Goal: Task Accomplishment & Management: Complete application form

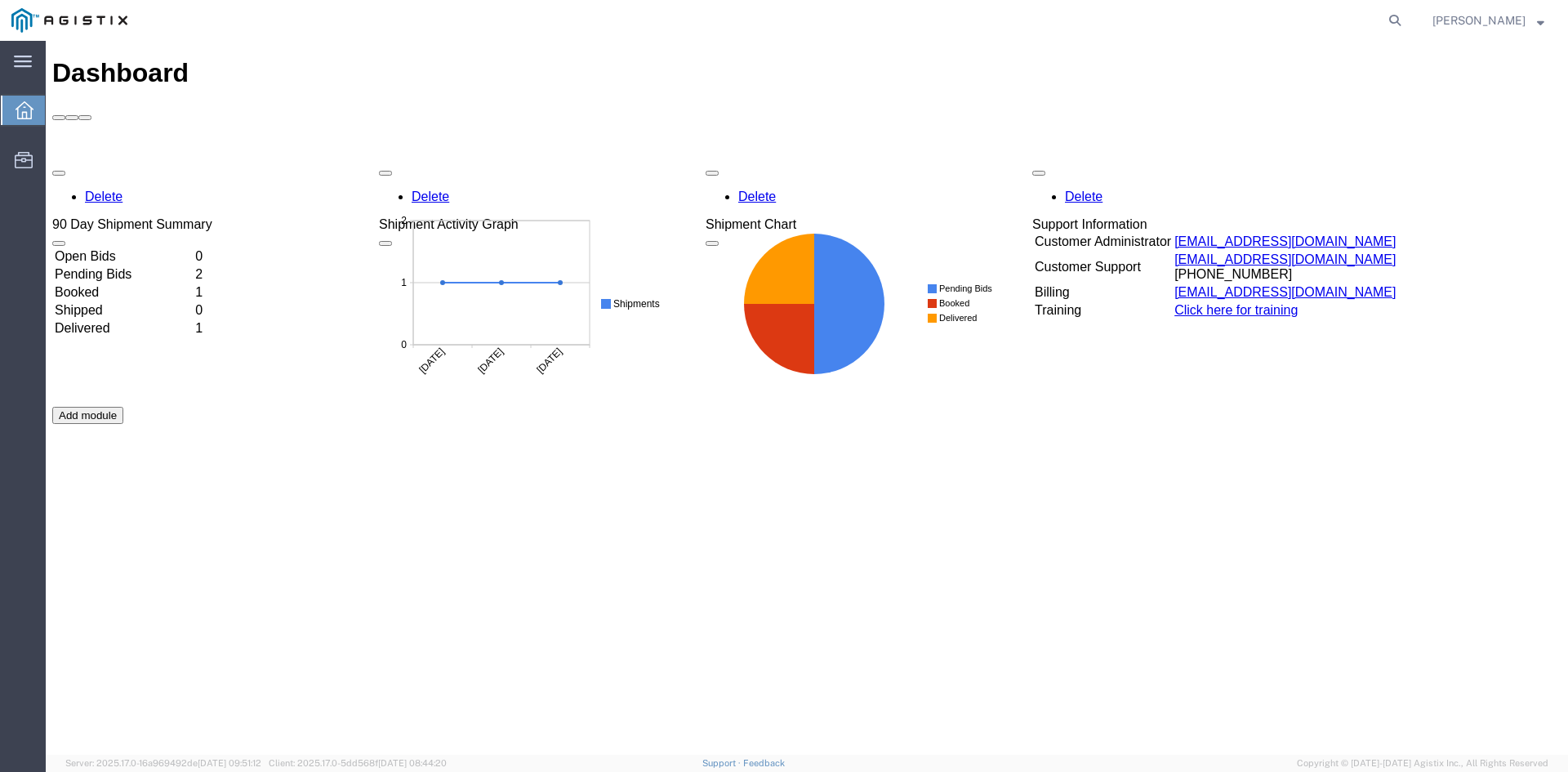
click at [108, 266] on td "Pending Bids" at bounding box center [123, 274] width 139 height 16
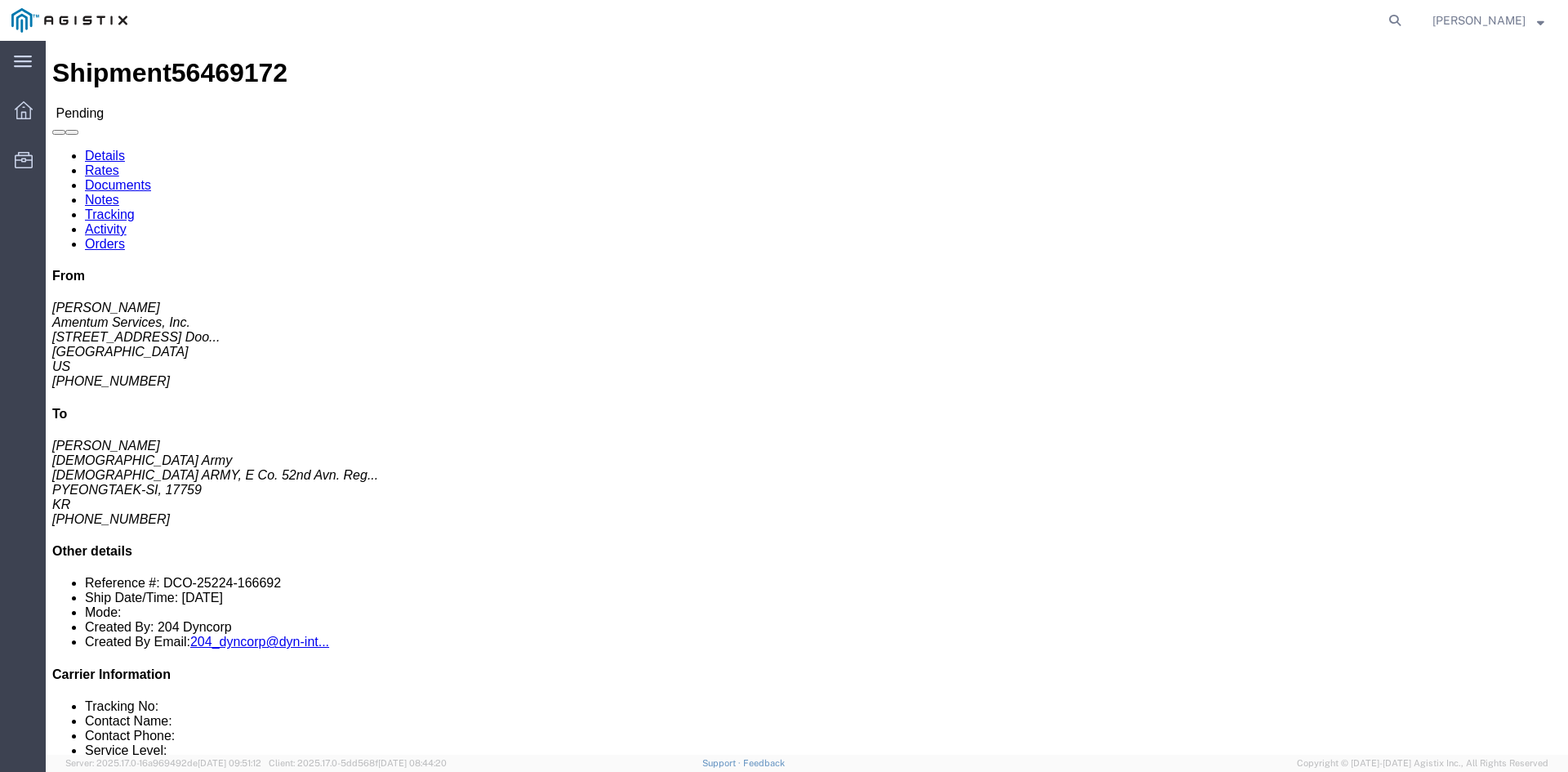
click button "Enter / Modify Bid"
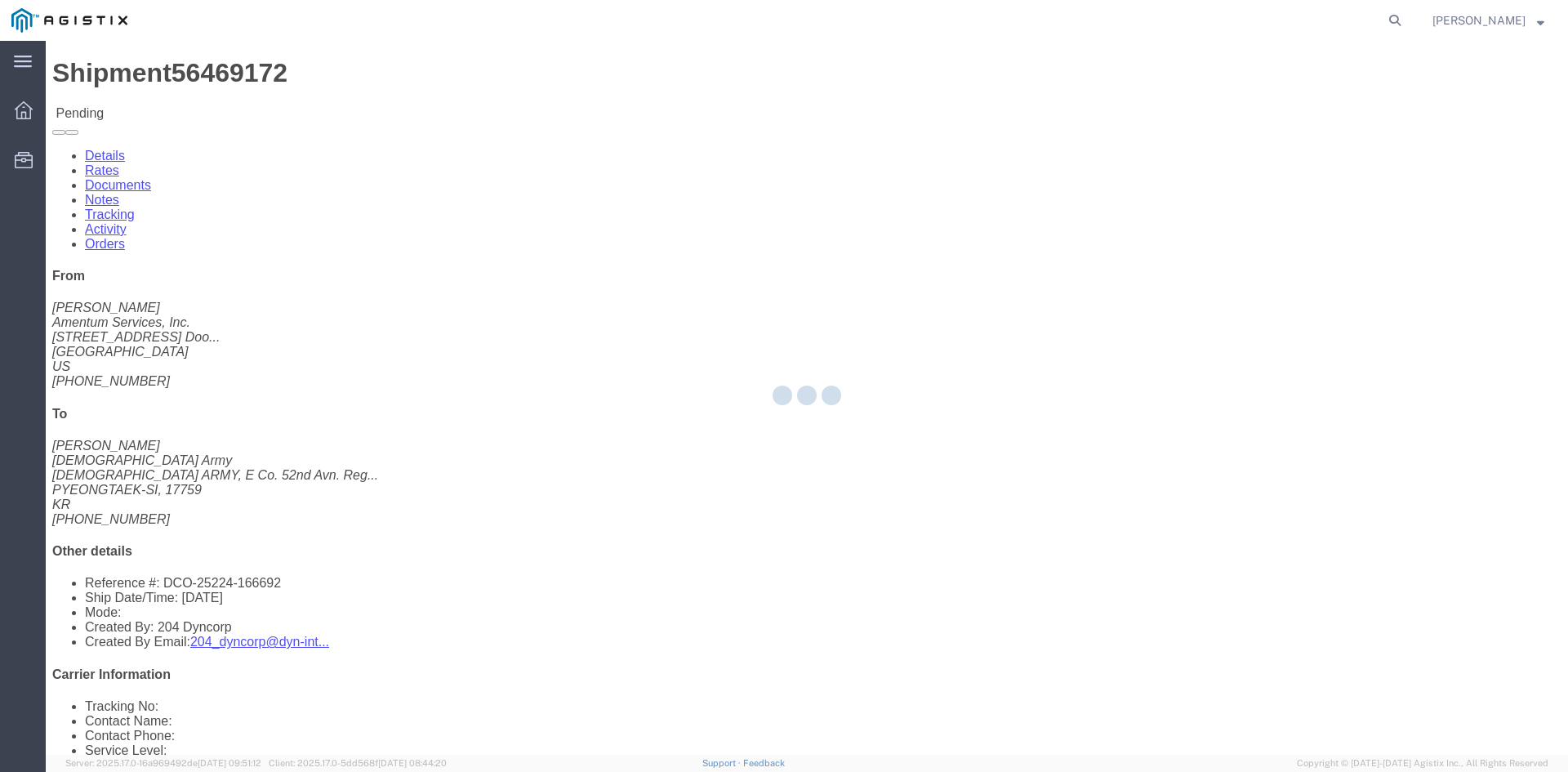
select select "14439"
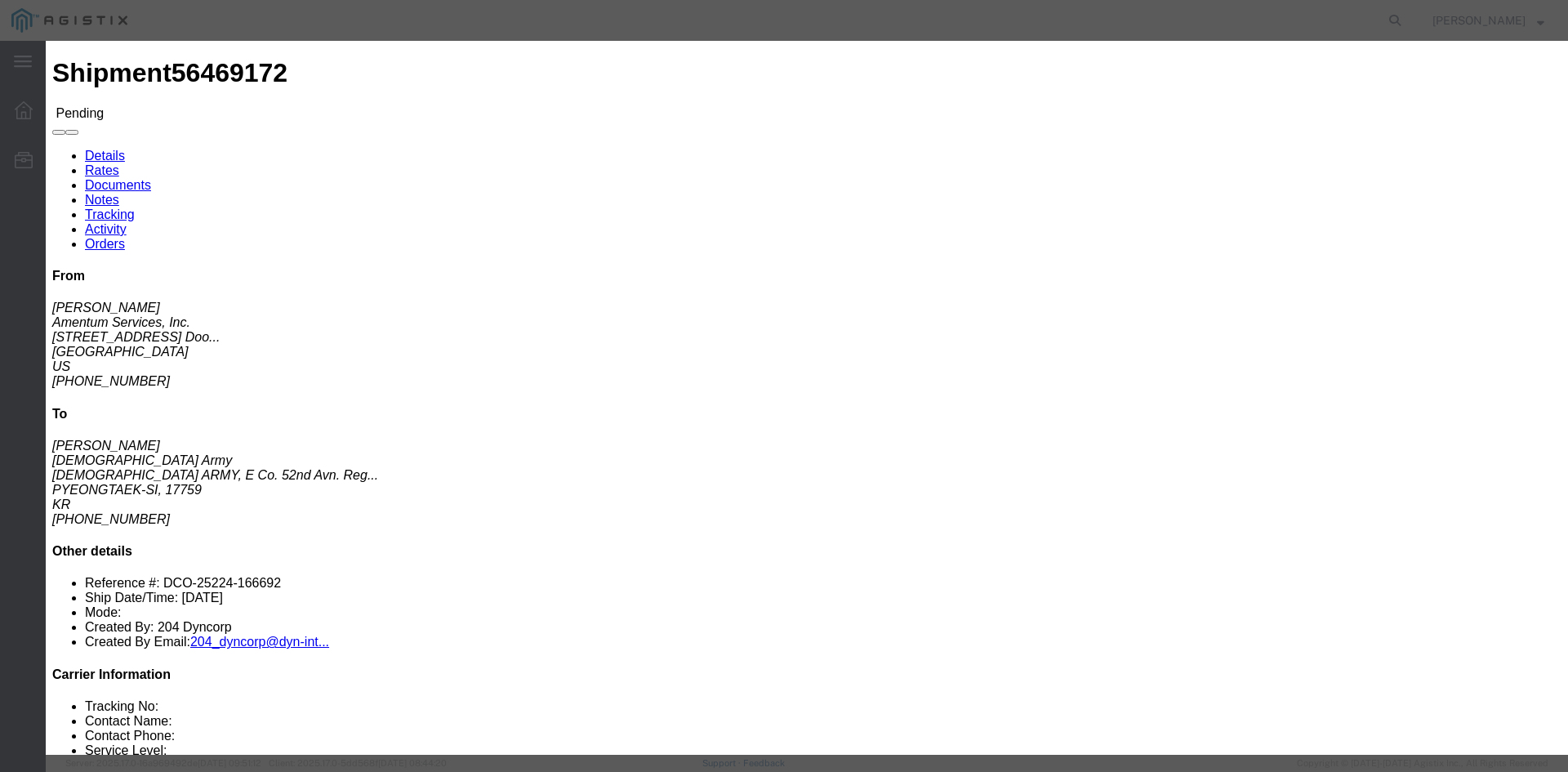
drag, startPoint x: 1189, startPoint y: 46, endPoint x: 1160, endPoint y: 9, distance: 47.0
click div "Enter Bid"
click icon "button"
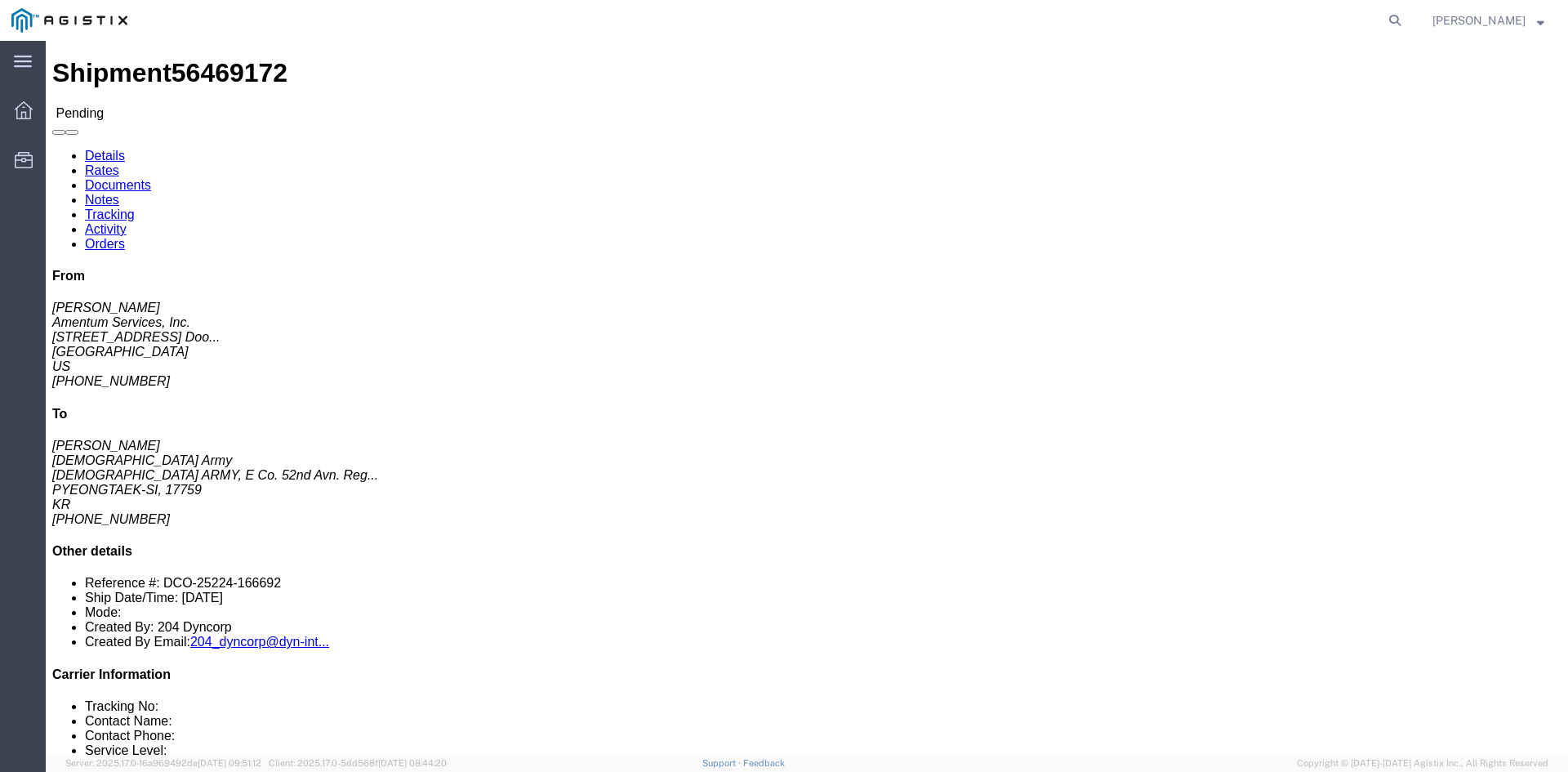
click div "Leg 1 -"
drag, startPoint x: 1394, startPoint y: 689, endPoint x: 1378, endPoint y: 684, distance: 16.8
click button "Enter / Modify Bid"
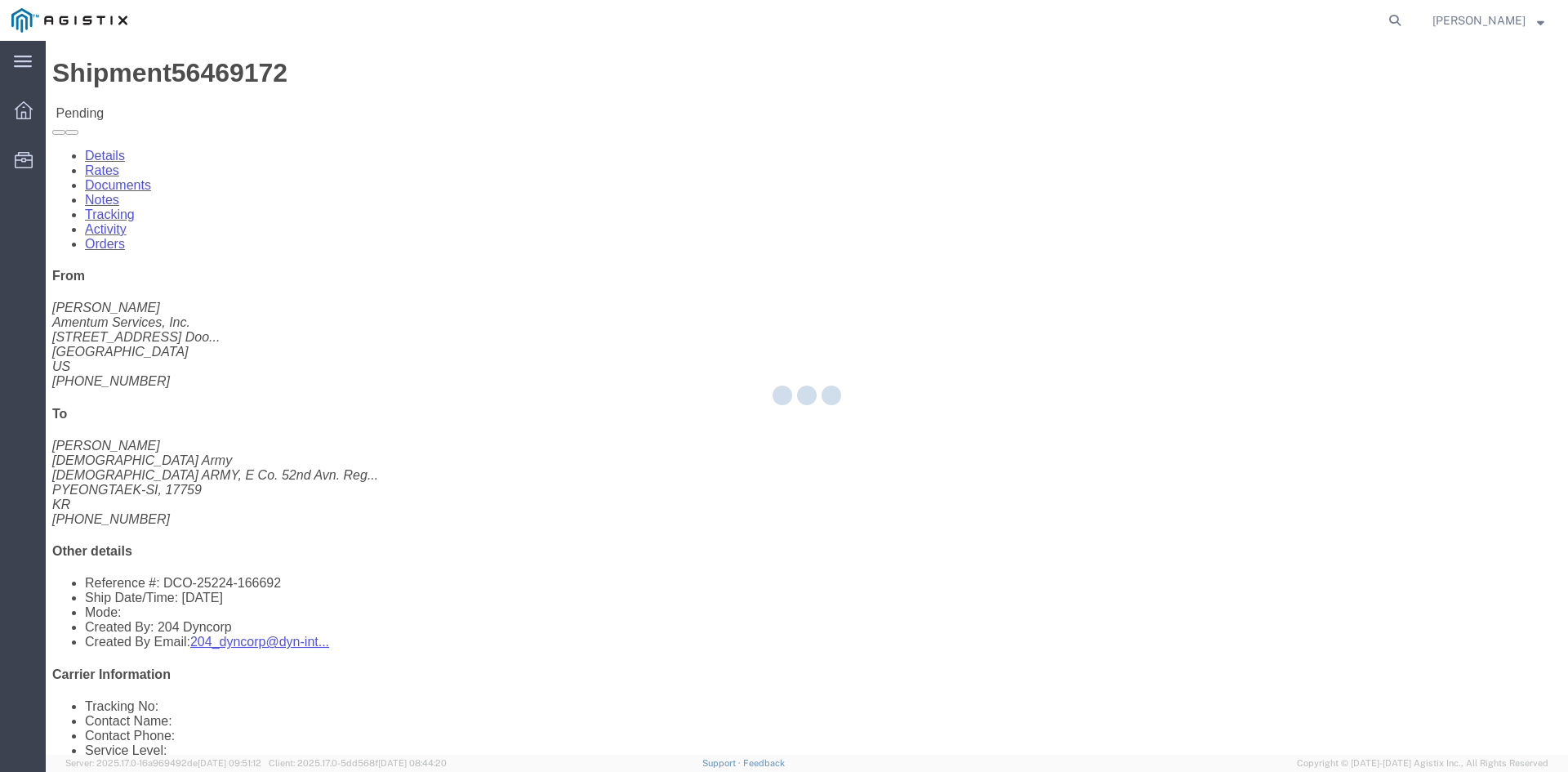
select select "14439"
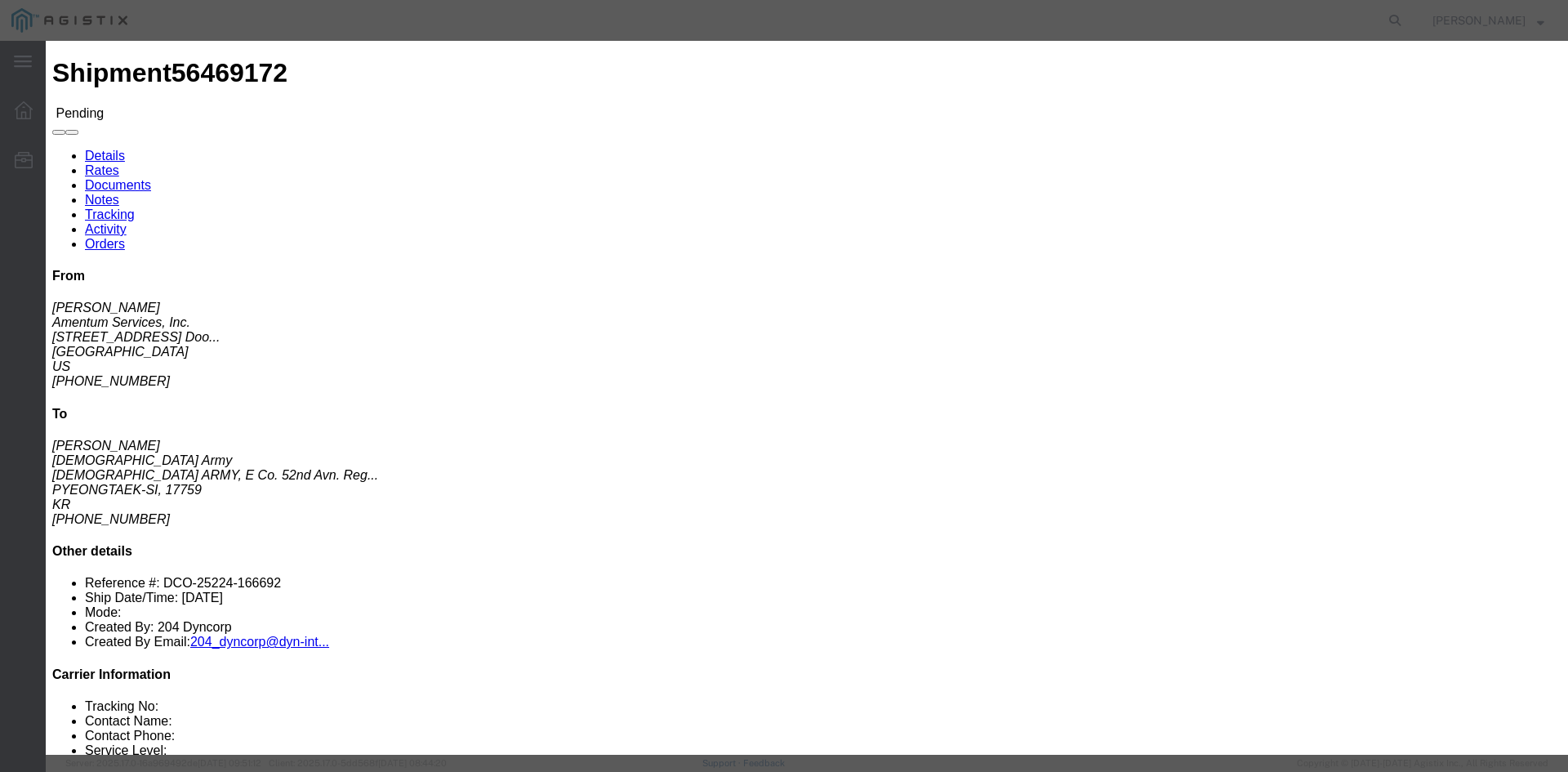
scroll to position [3, 0]
click link "221170 - Priority Worldwide - 2 Day Air"
drag, startPoint x: 1098, startPoint y: 331, endPoint x: 1107, endPoint y: 330, distance: 9.1
click input "13590.43"
drag, startPoint x: 984, startPoint y: 314, endPoint x: 928, endPoint y: 313, distance: 56.0
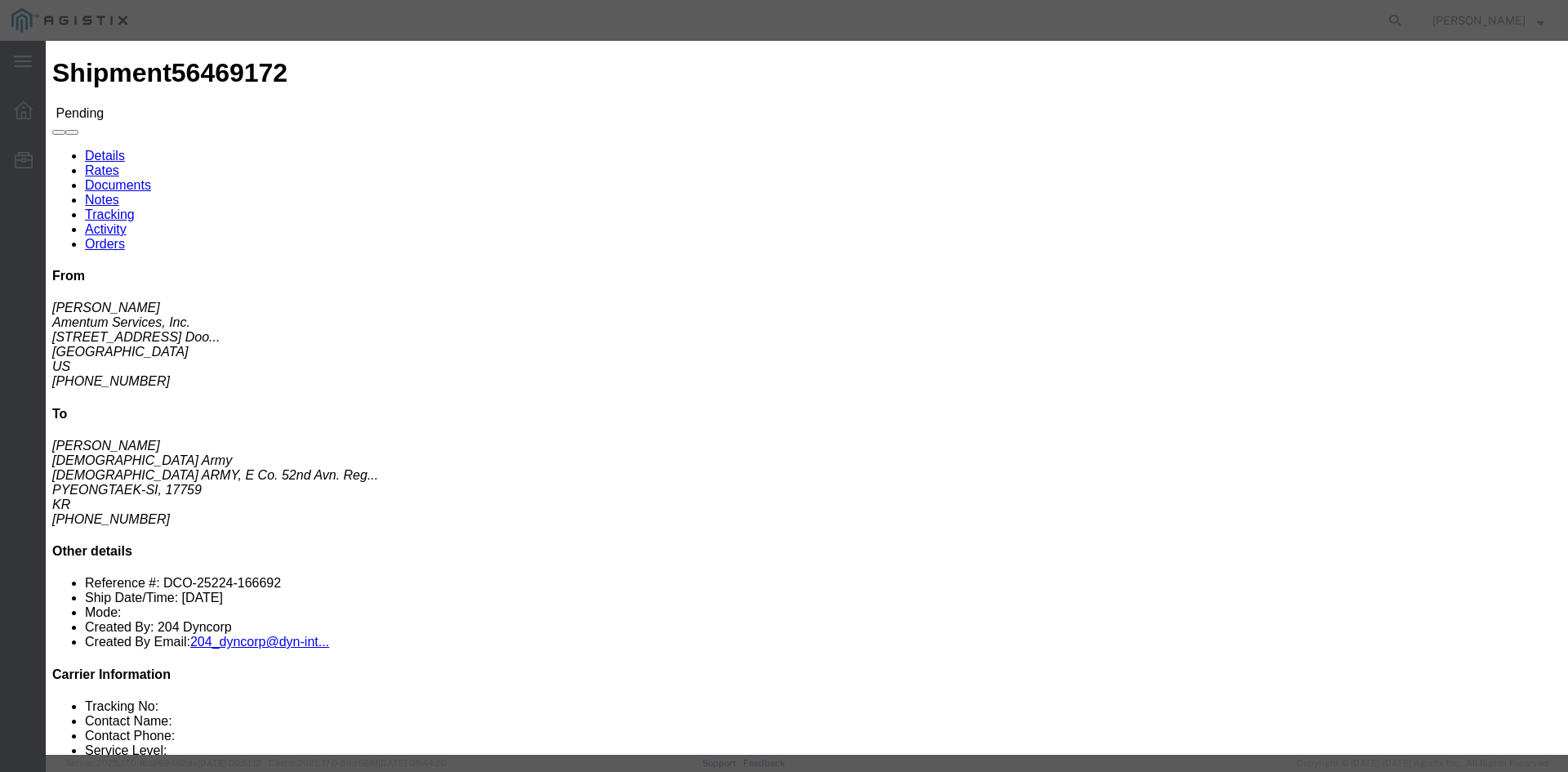
click div "Mode Select Air Less than Truckload Multi-Leg Ocean Freight Rail Small Parcel T…"
type input "11134.48"
click input "0.01"
click input "number"
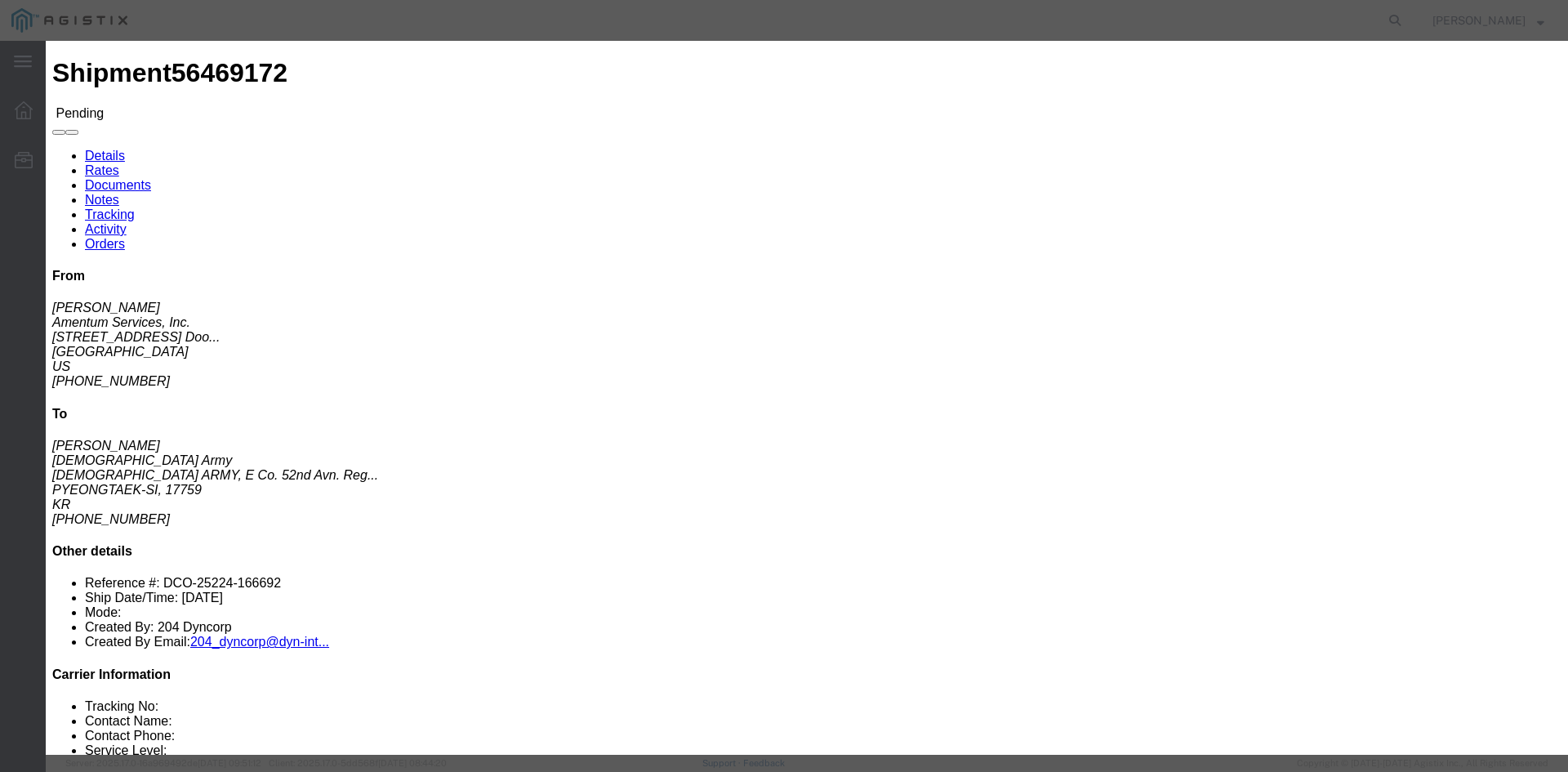
type input "9"
drag, startPoint x: 550, startPoint y: 341, endPoint x: 450, endPoint y: 321, distance: 102.0
click div "Mode Select Air Less than Truckload Multi-Leg Ocean Freight Rail Small Parcel T…"
type input "8"
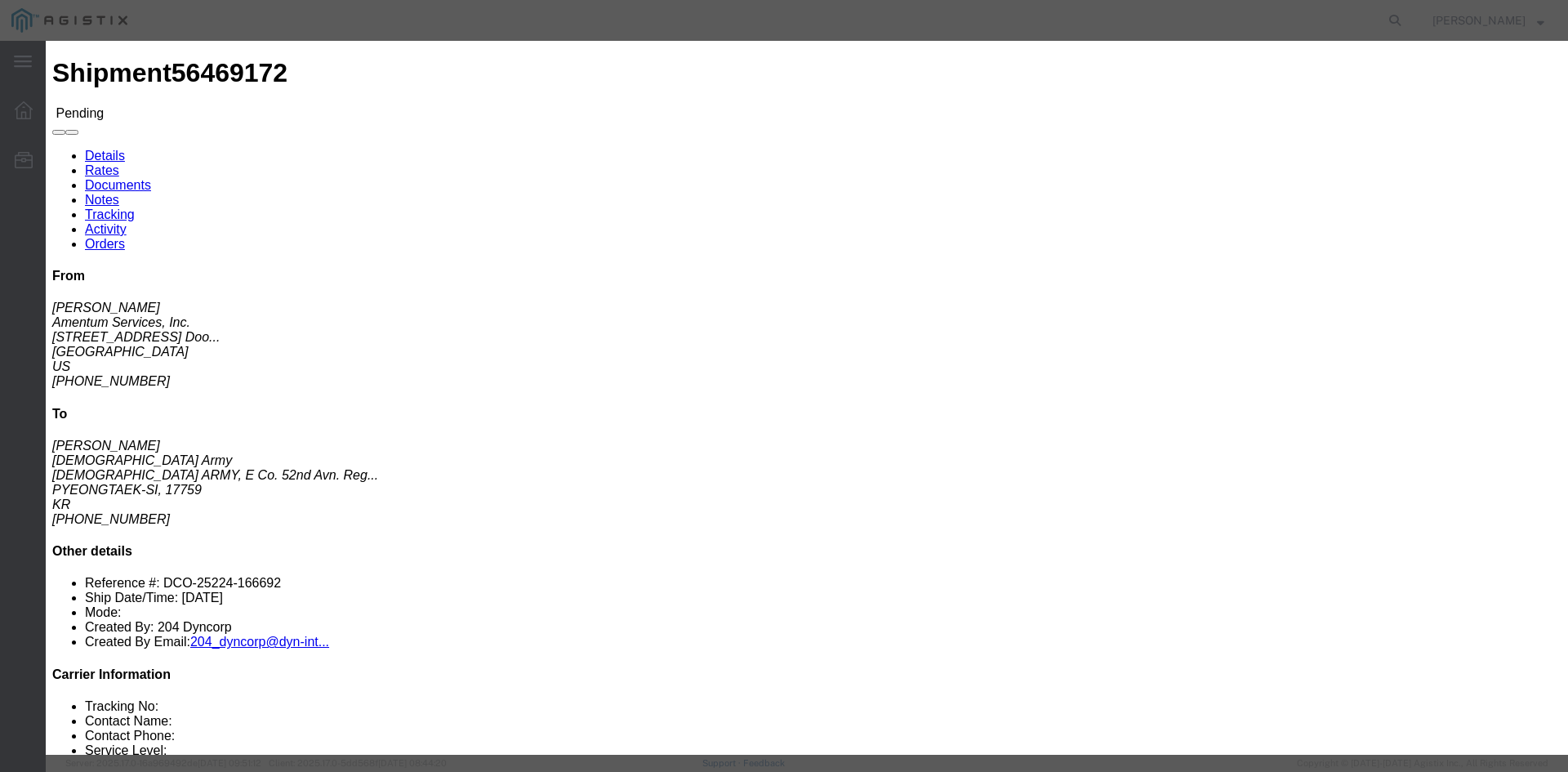
drag, startPoint x: 1149, startPoint y: 490, endPoint x: 367, endPoint y: 523, distance: 782.7
click div "Mode Select Air Less than Truckload Multi-Leg Ocean Freight Rail Small Parcel T…"
drag, startPoint x: 545, startPoint y: 472, endPoint x: 591, endPoint y: 489, distance: 49.0
click textarea "US FLAG ATLAS AIR, FLIGHTS ARE 1X A WEEK Airline will require pics to confirm l…"
drag, startPoint x: 591, startPoint y: 489, endPoint x: 602, endPoint y: 493, distance: 11.7
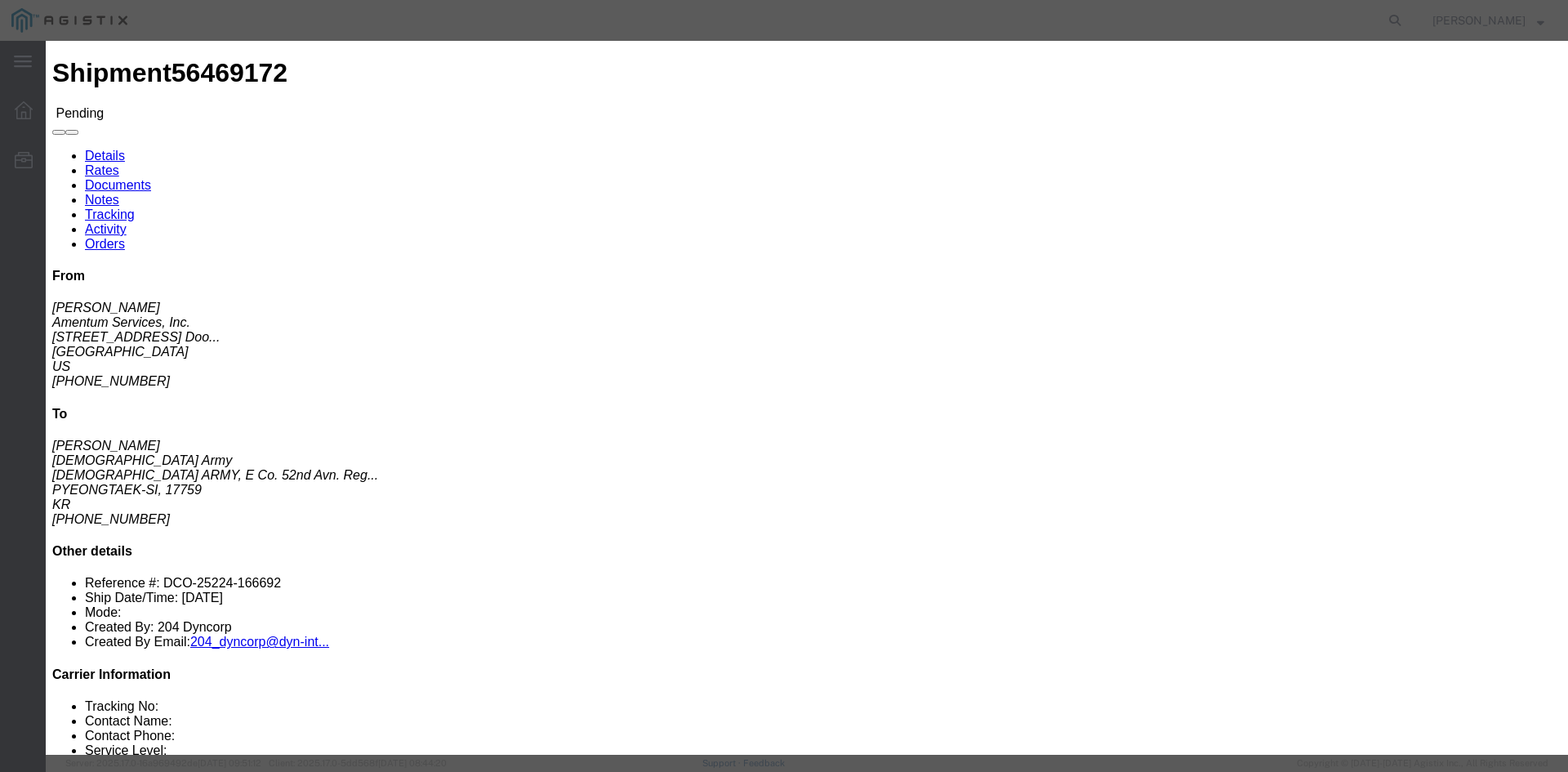
click textarea "US FLAG ATLAS AIR, FLIGHTS ARE 1X A WEEK Airline will require pics to confirm l…"
click button "Submit"
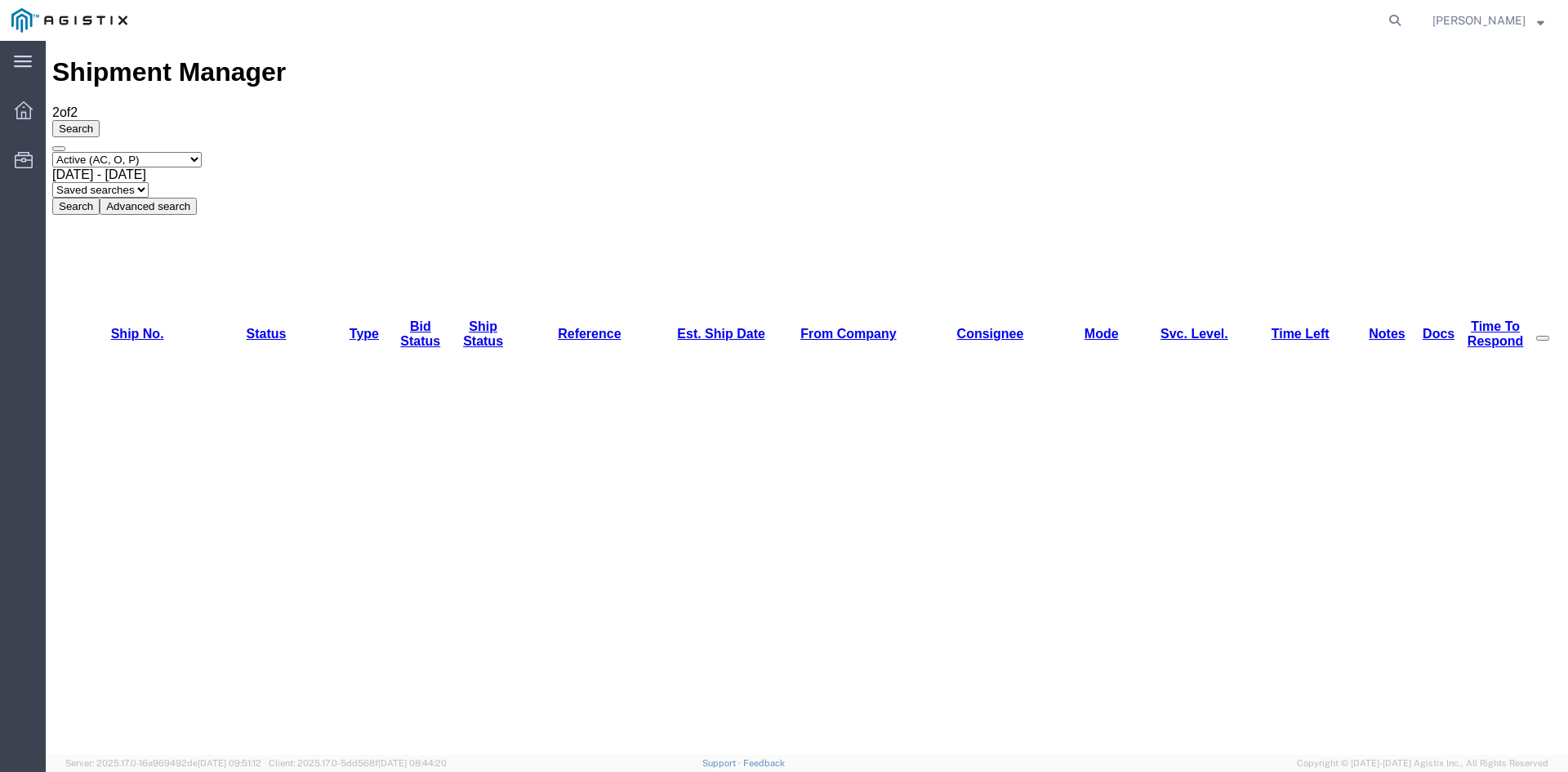
scroll to position [0, 0]
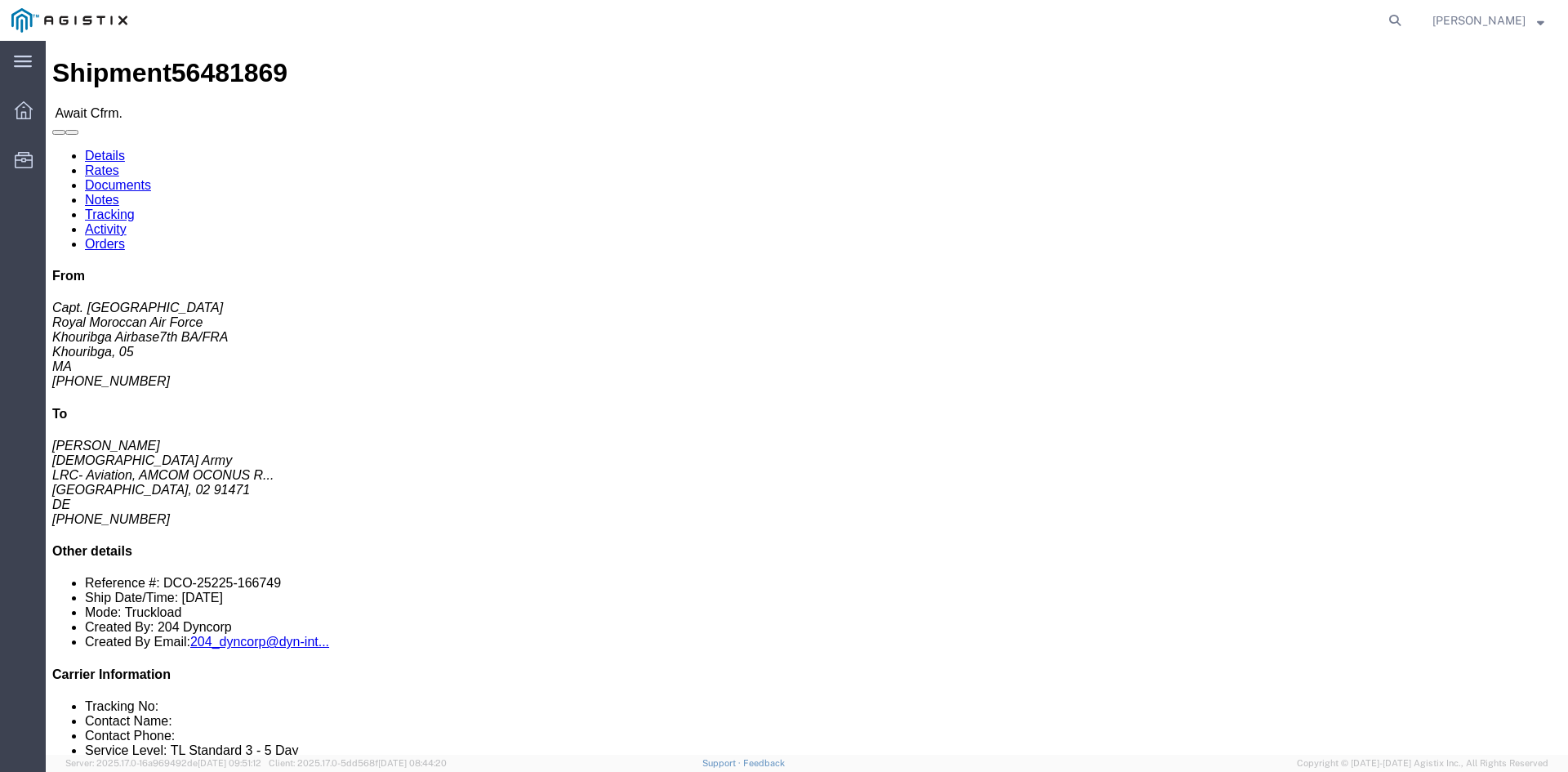
click link "Rates"
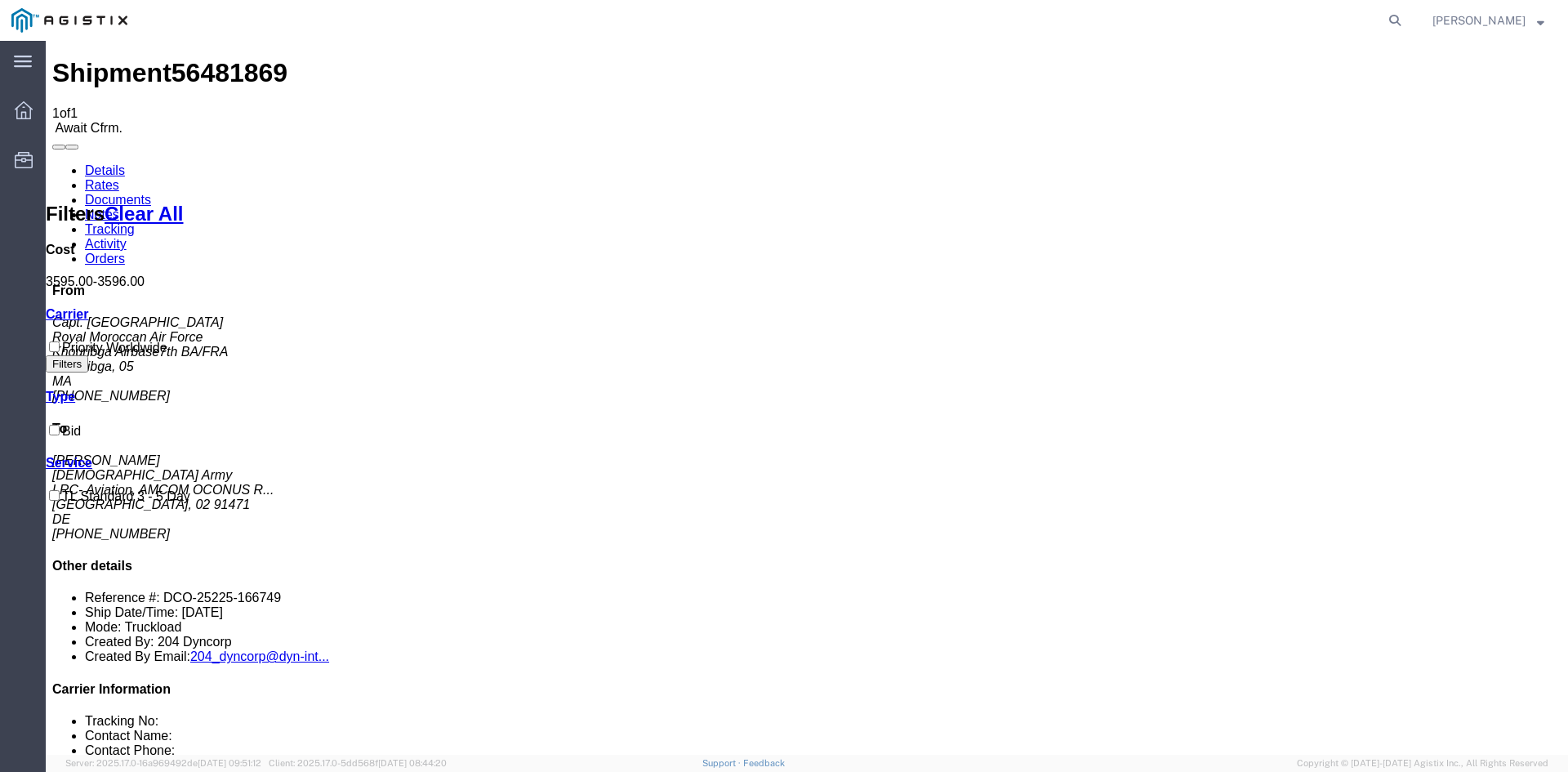
click at [125, 163] on link "Details" at bounding box center [105, 170] width 40 height 14
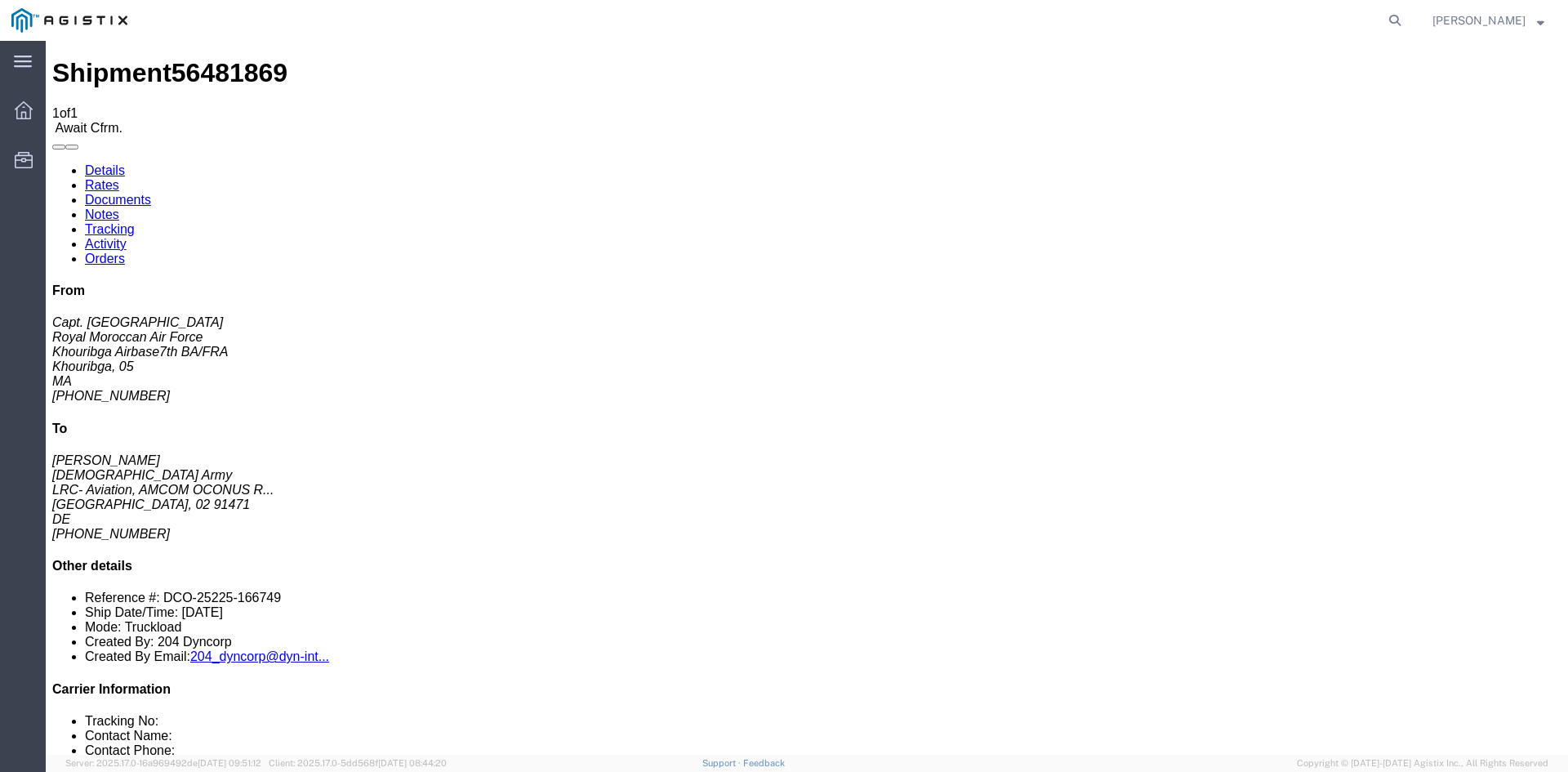
click link "Rates"
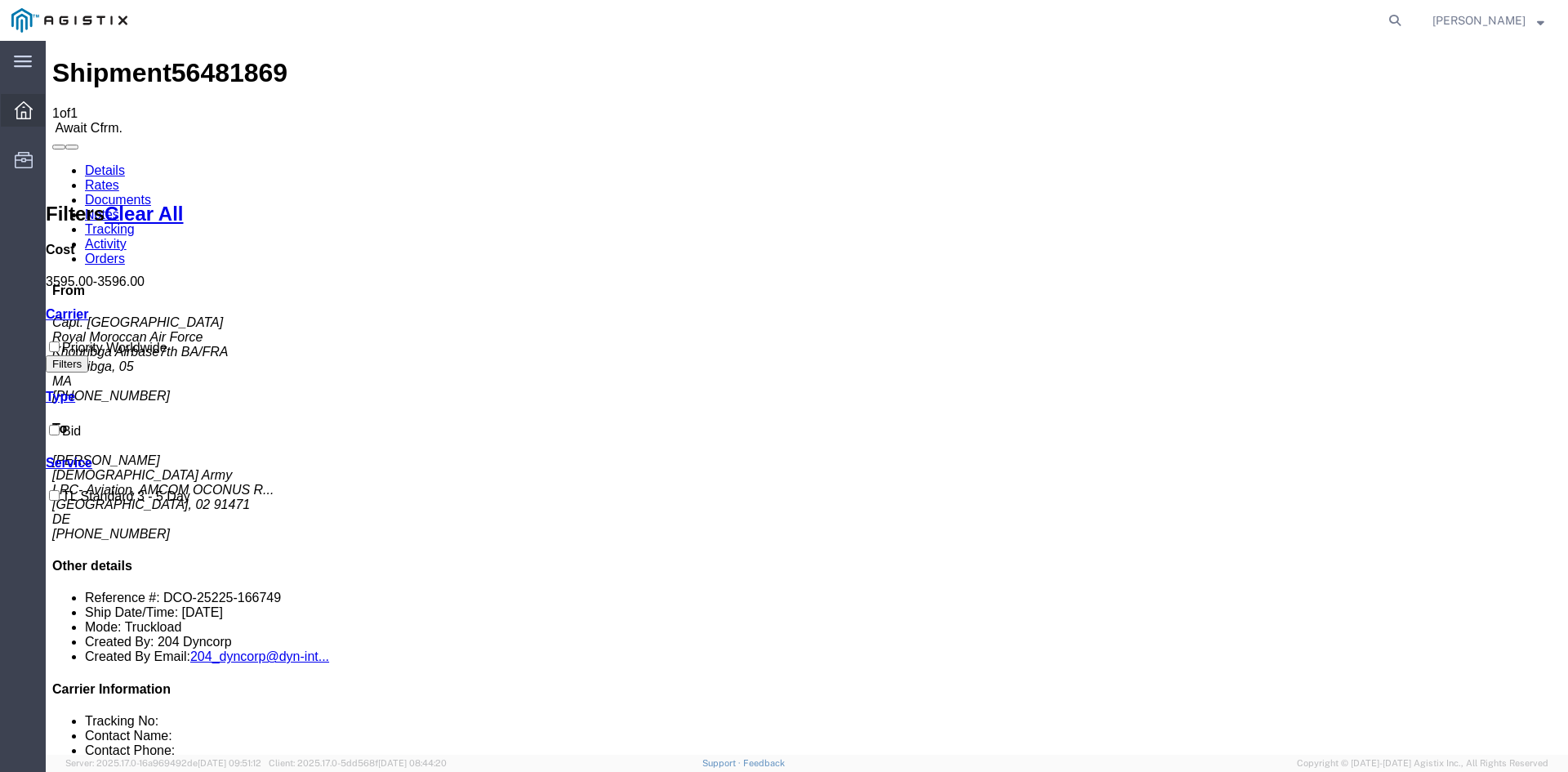
click at [25, 121] on div at bounding box center [24, 110] width 46 height 32
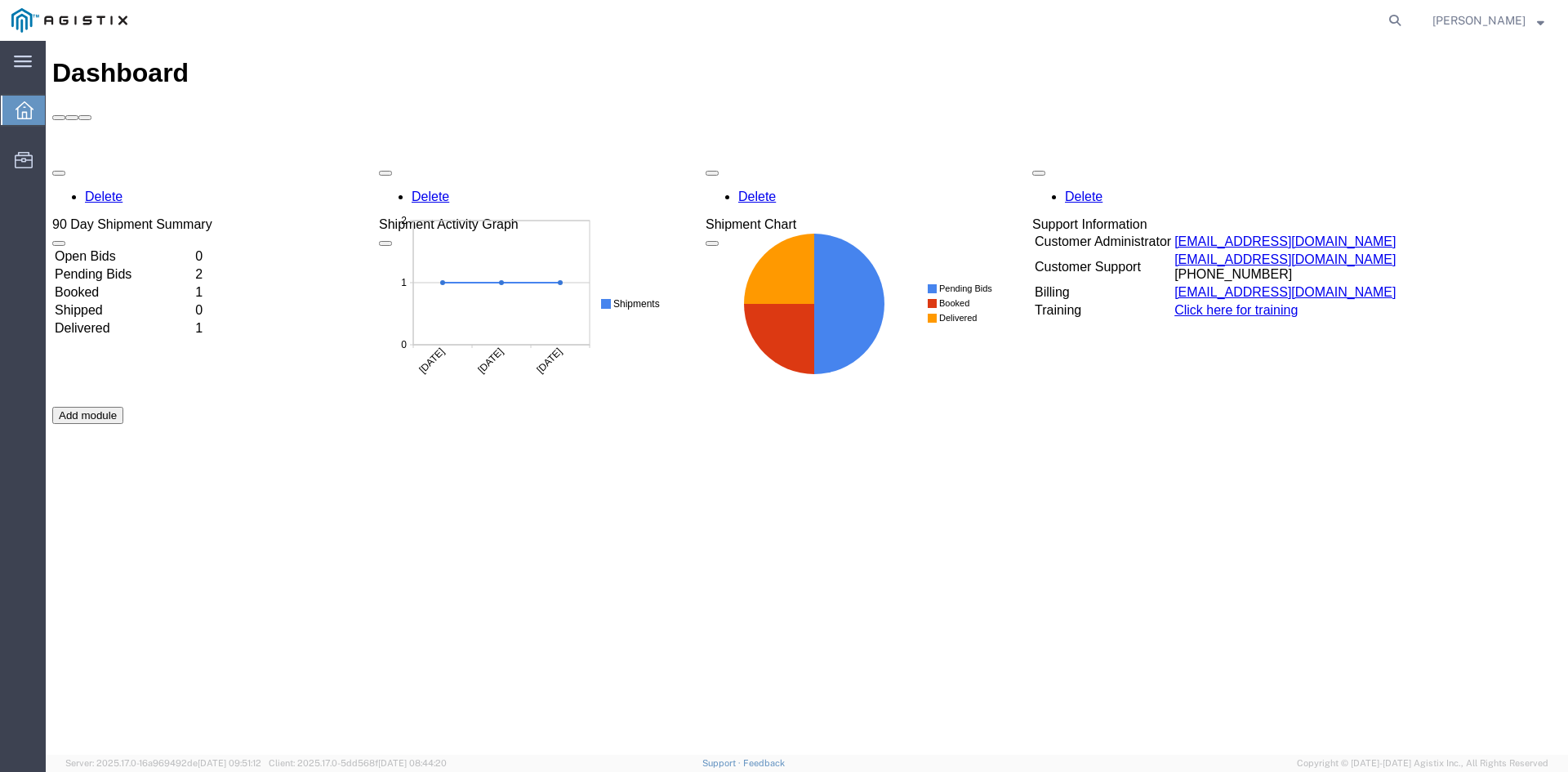
click at [115, 266] on td "Pending Bids" at bounding box center [123, 274] width 139 height 16
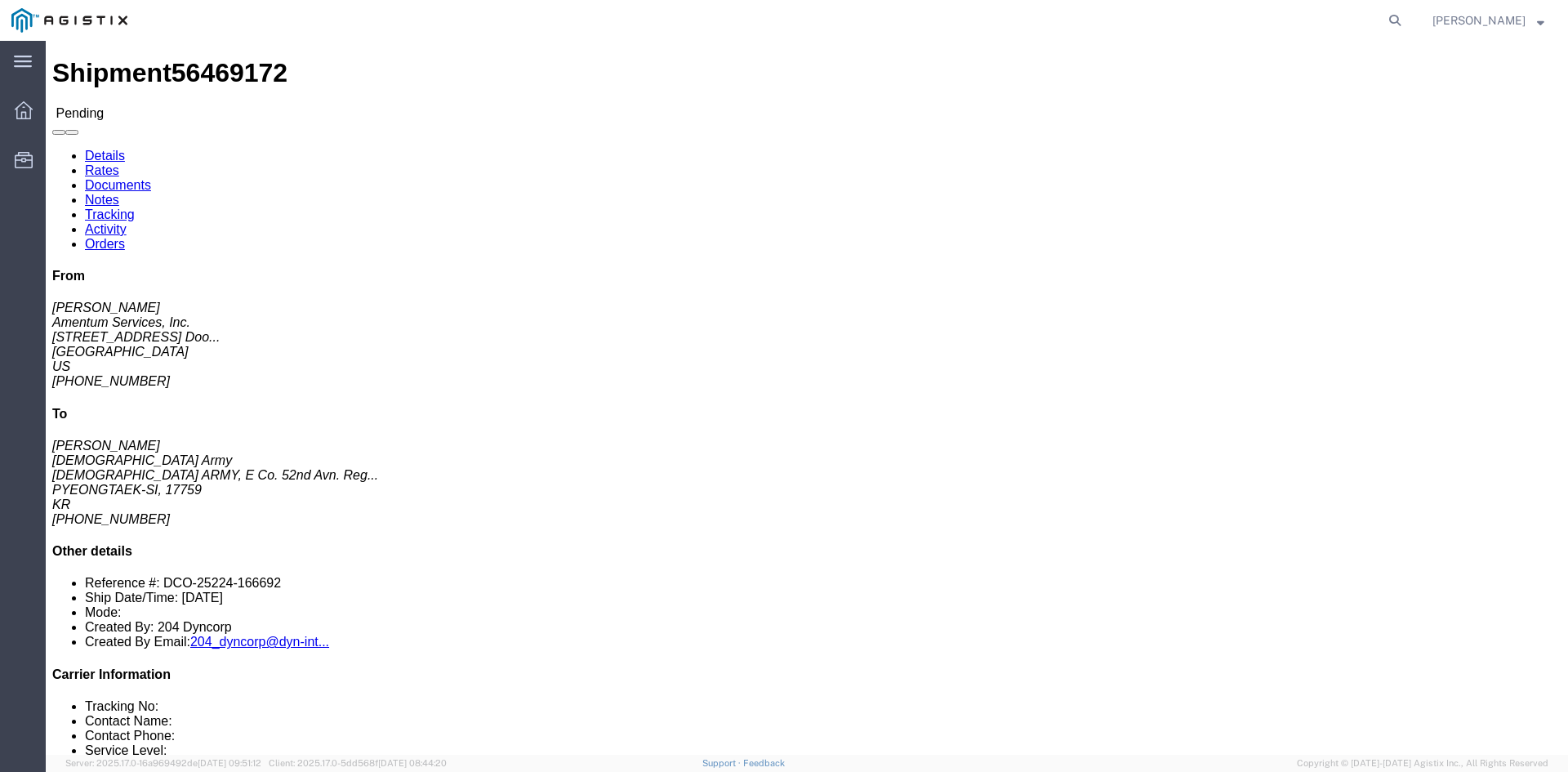
click link "Rates"
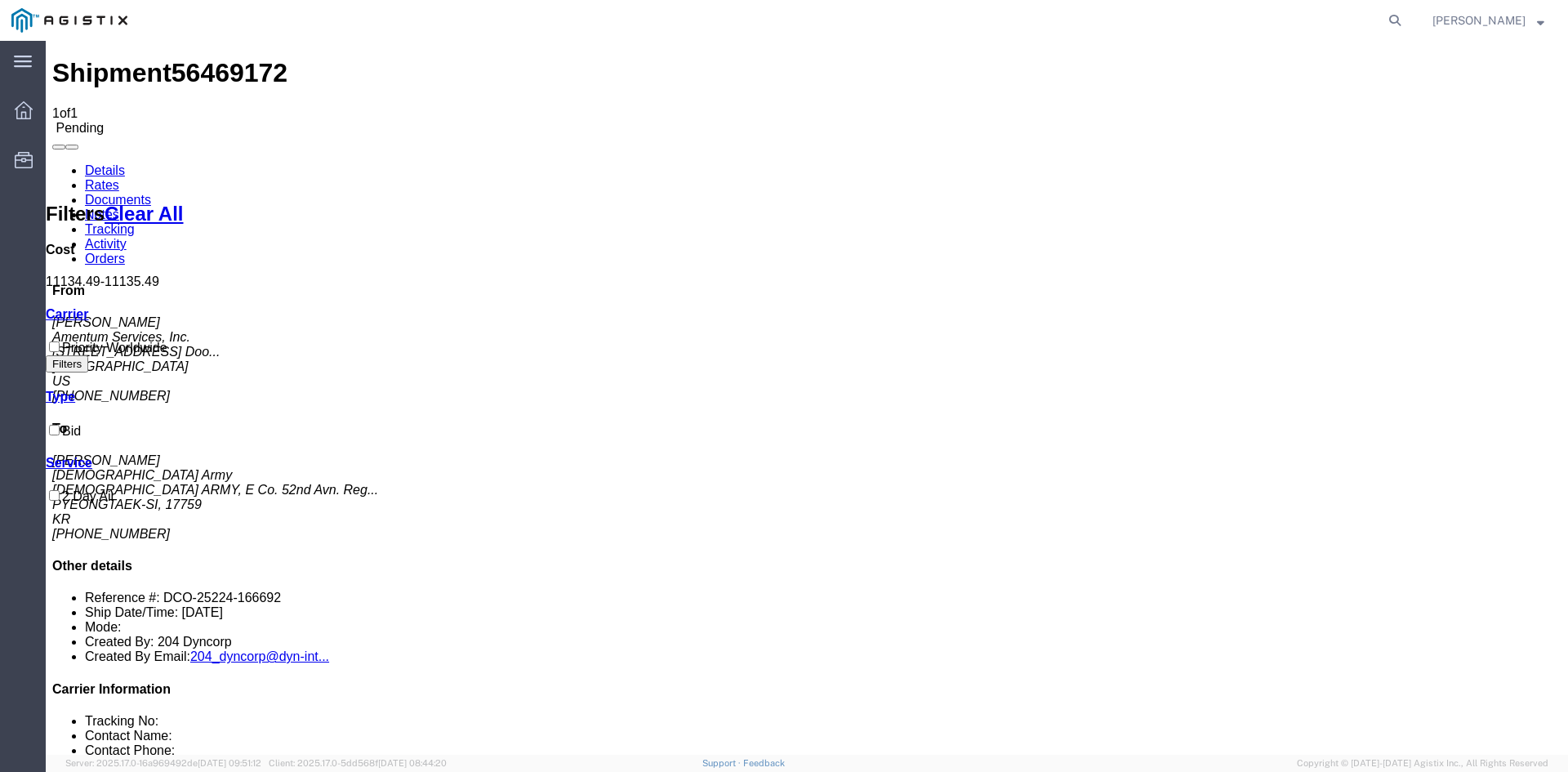
click at [151, 193] on link "Documents" at bounding box center [117, 199] width 66 height 14
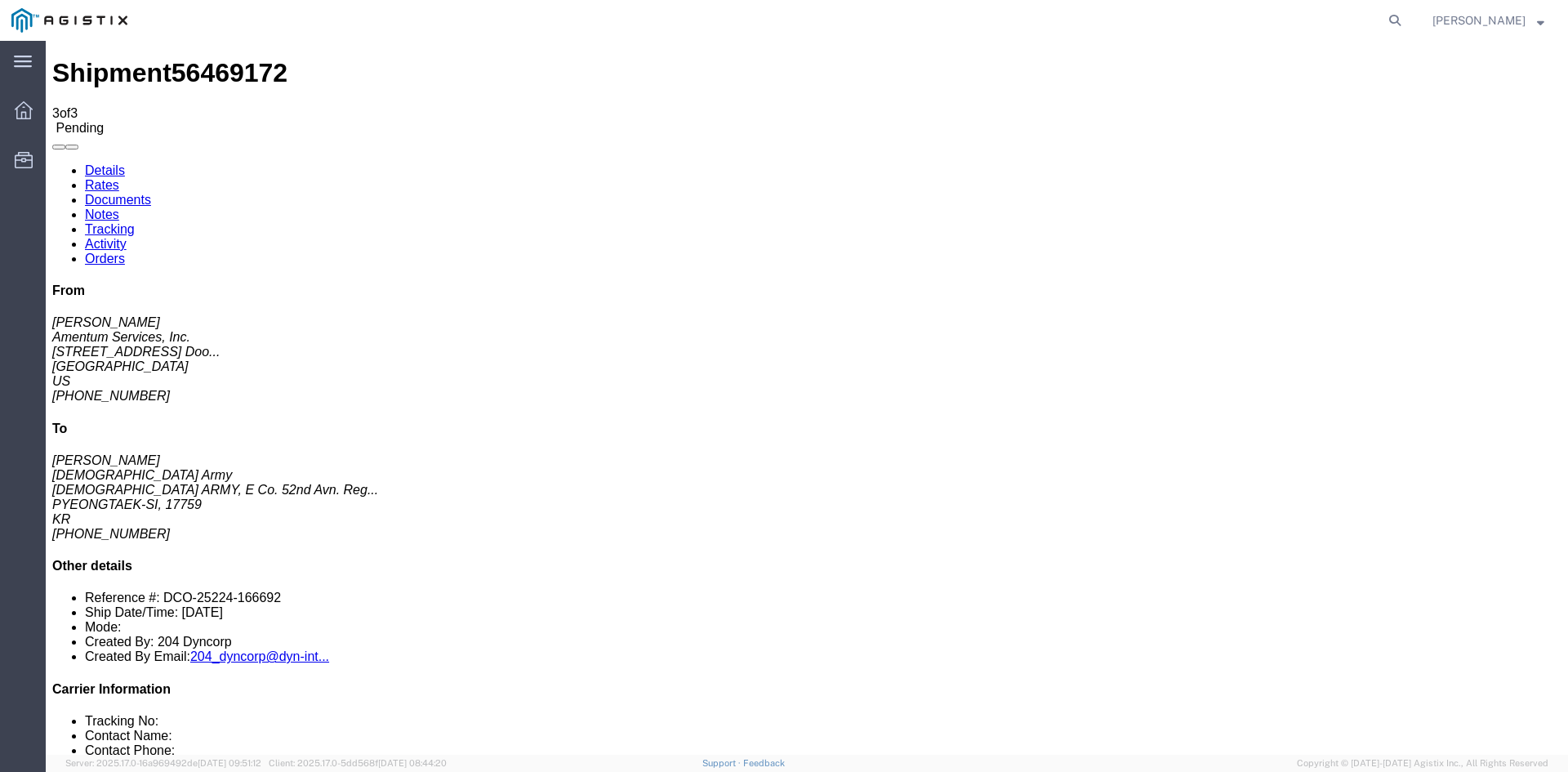
checkbox input "true"
drag, startPoint x: 1171, startPoint y: 224, endPoint x: 1160, endPoint y: 222, distance: 11.2
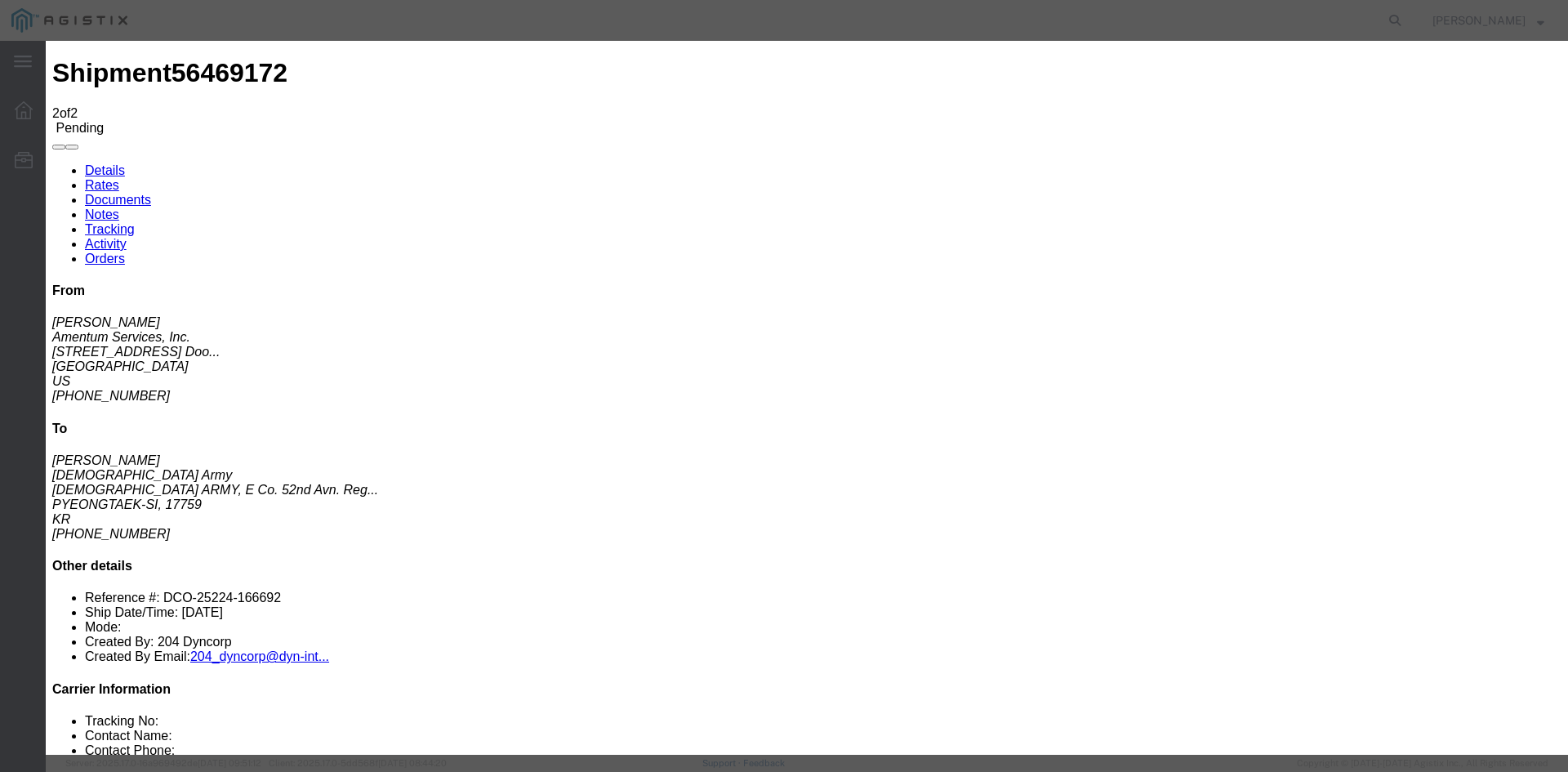
type input "C:\fakepath\Priority Worldwide Quote - 221170 - AMENTUM.pdf"
select select
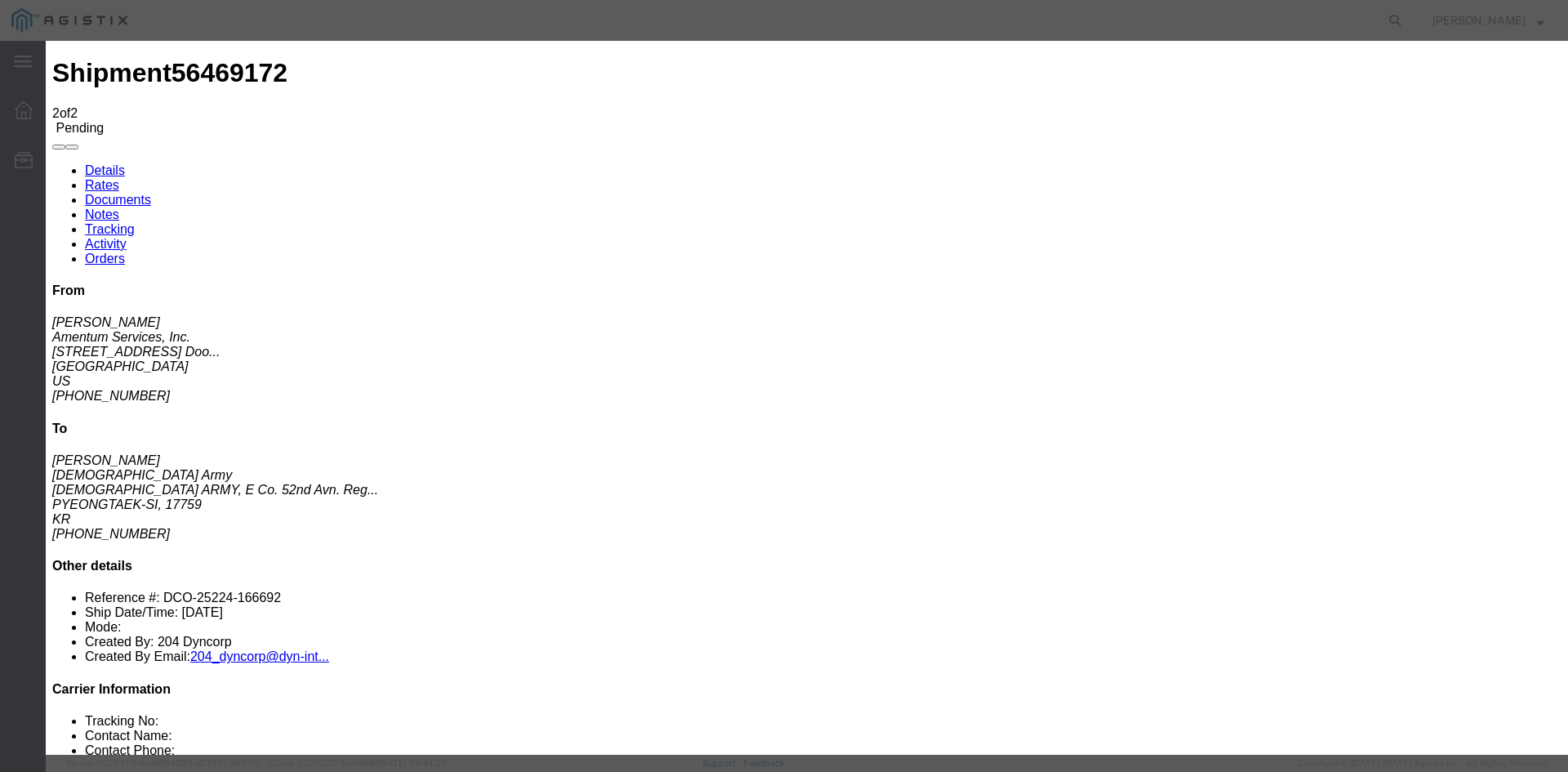
select select
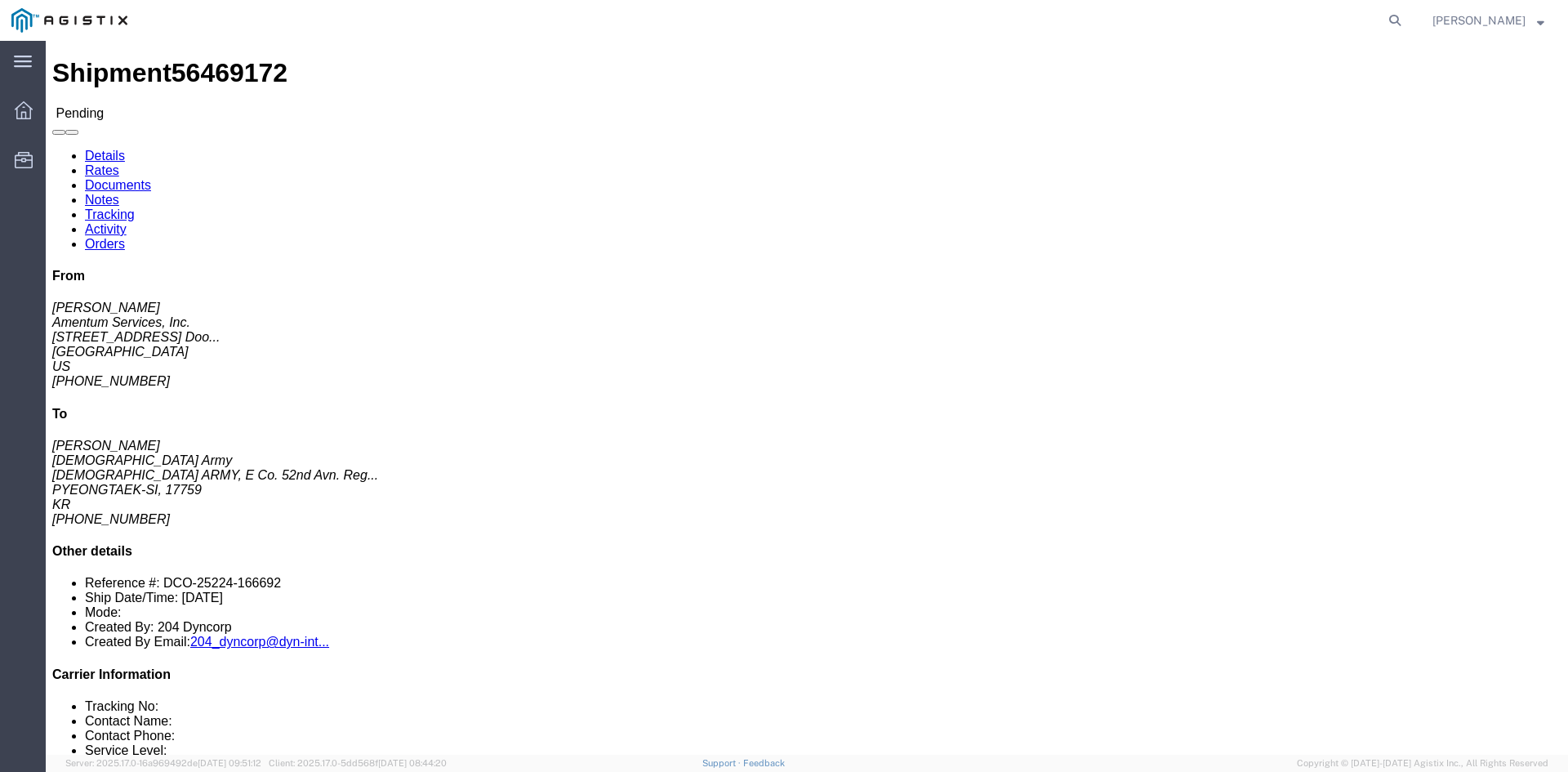
click link "Documents"
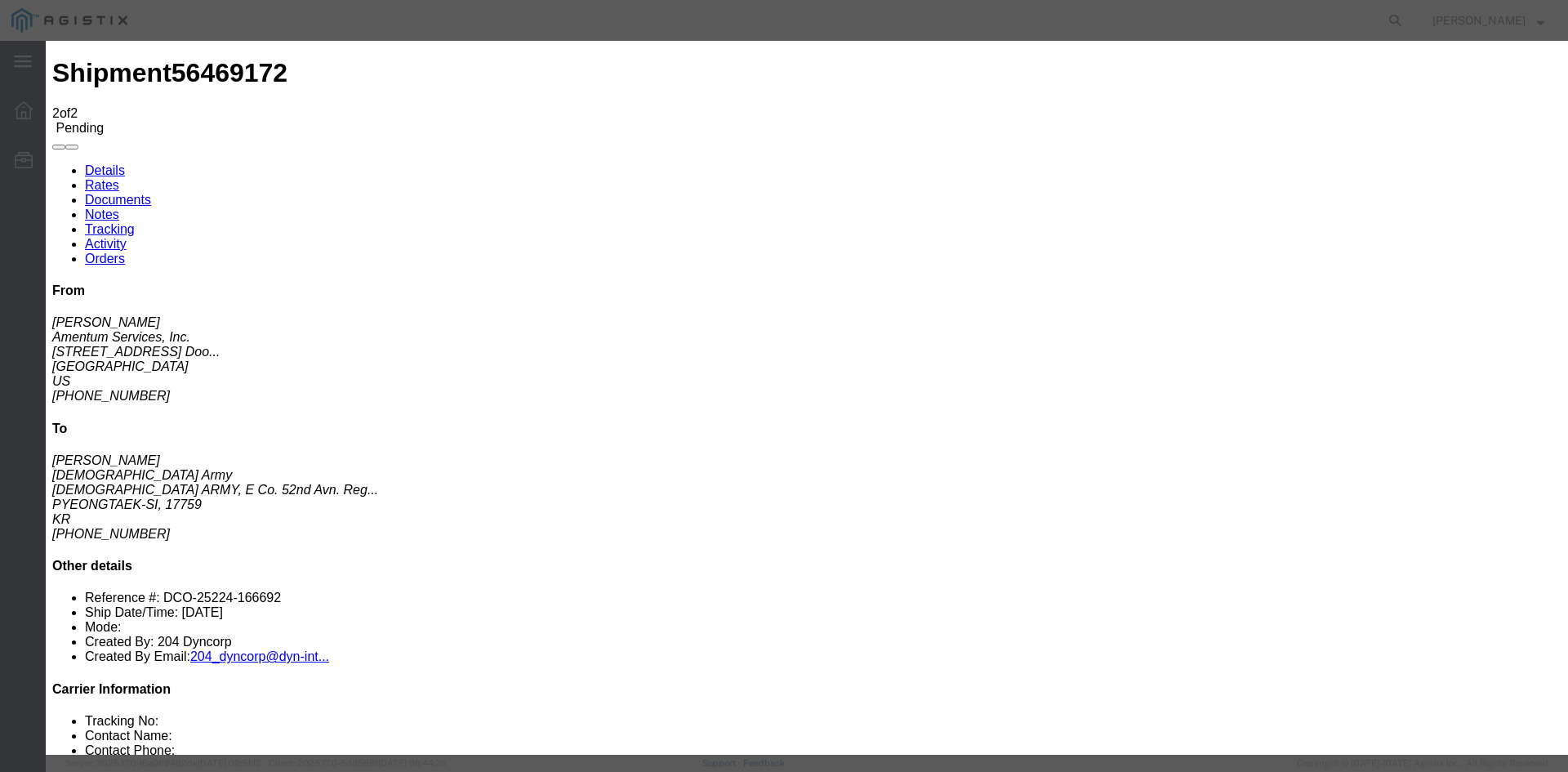
drag, startPoint x: 528, startPoint y: 176, endPoint x: 505, endPoint y: 179, distance: 23.2
type input "C:\fakepath\Priority Worldwide Quote - 221170 - AMENTUM.pdf"
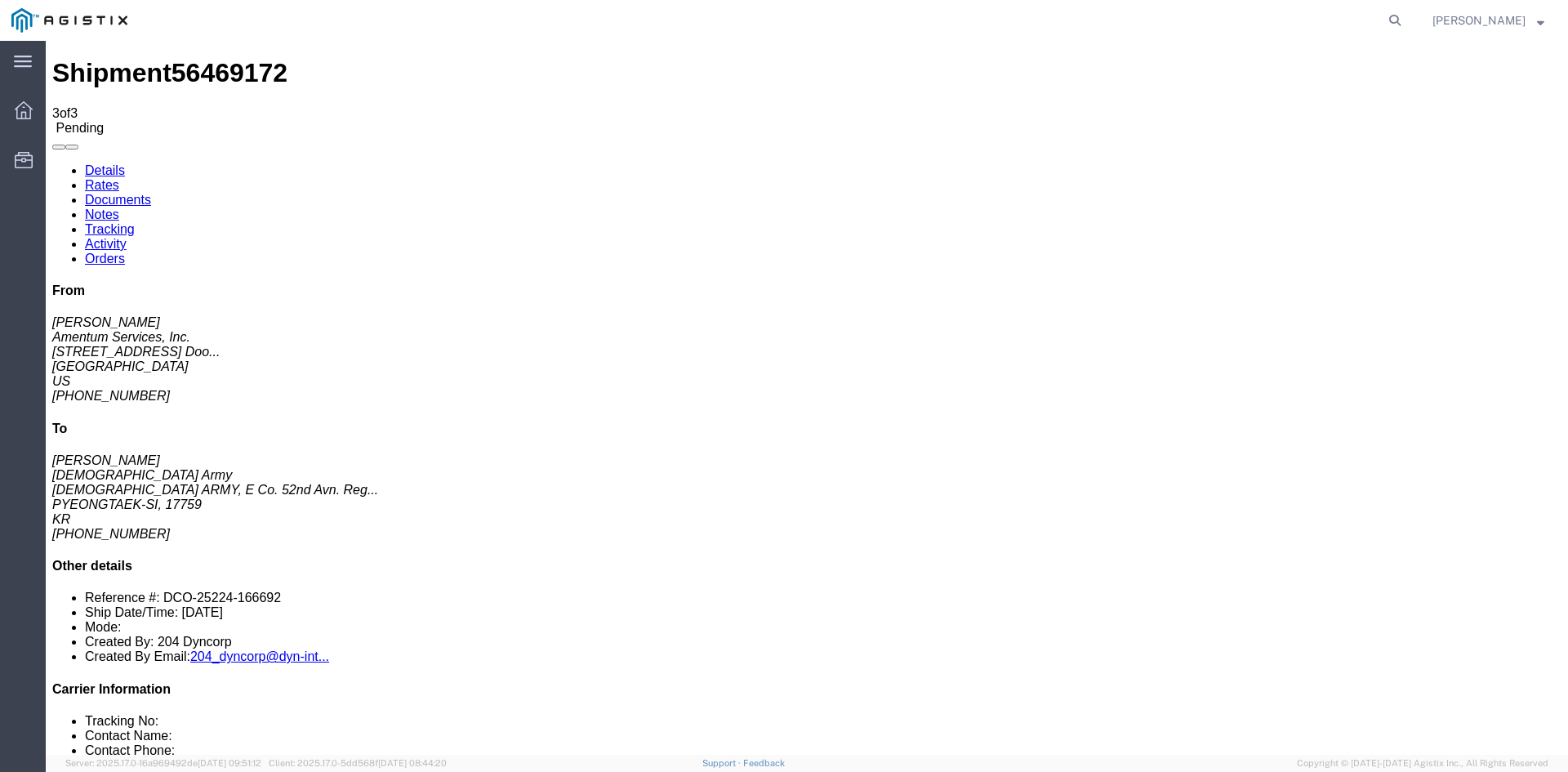
click at [105, 163] on link "Details" at bounding box center [105, 170] width 40 height 14
click at [33, 116] on div at bounding box center [24, 110] width 46 height 32
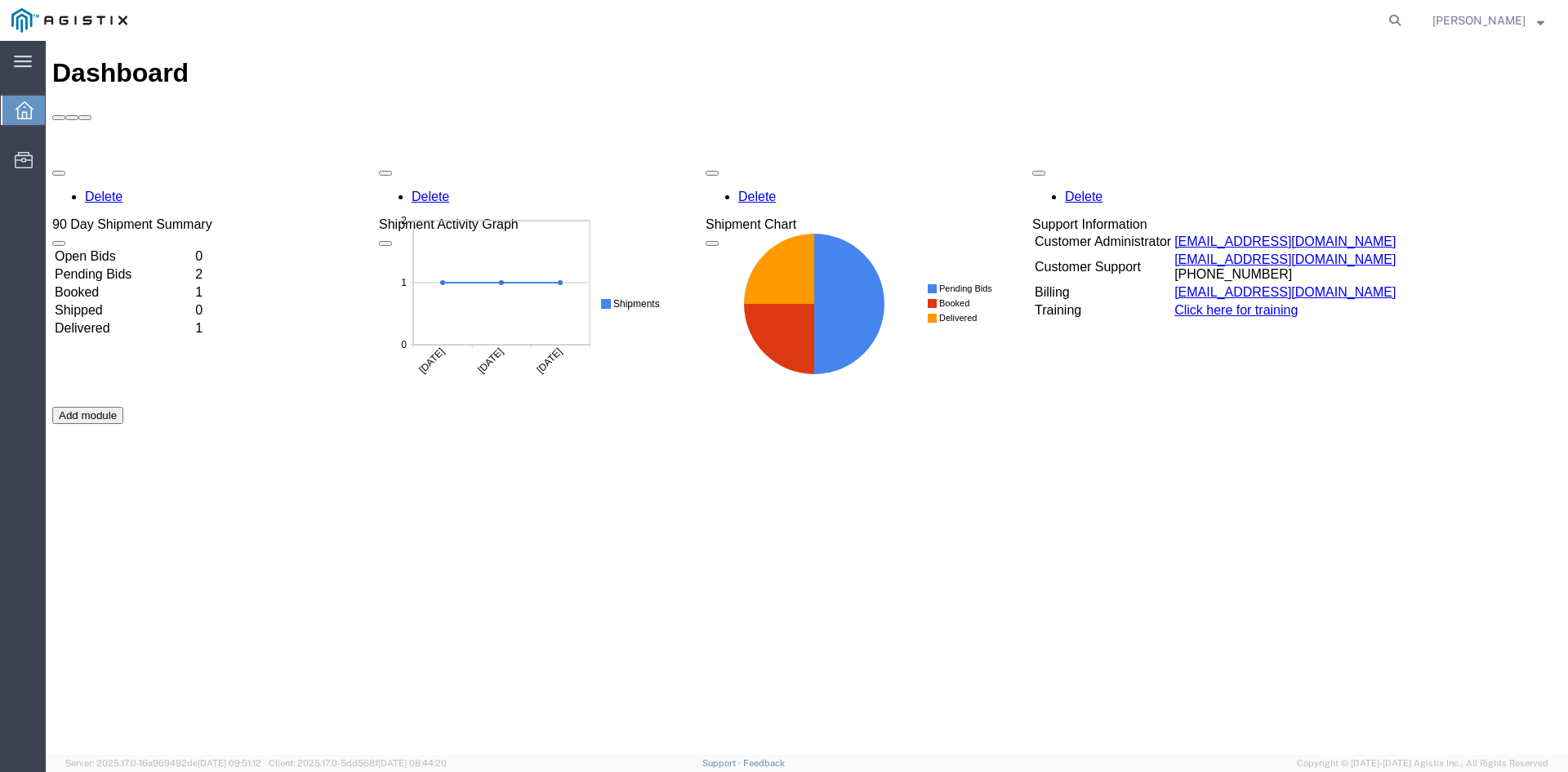
click at [106, 266] on td "Pending Bids" at bounding box center [123, 274] width 139 height 16
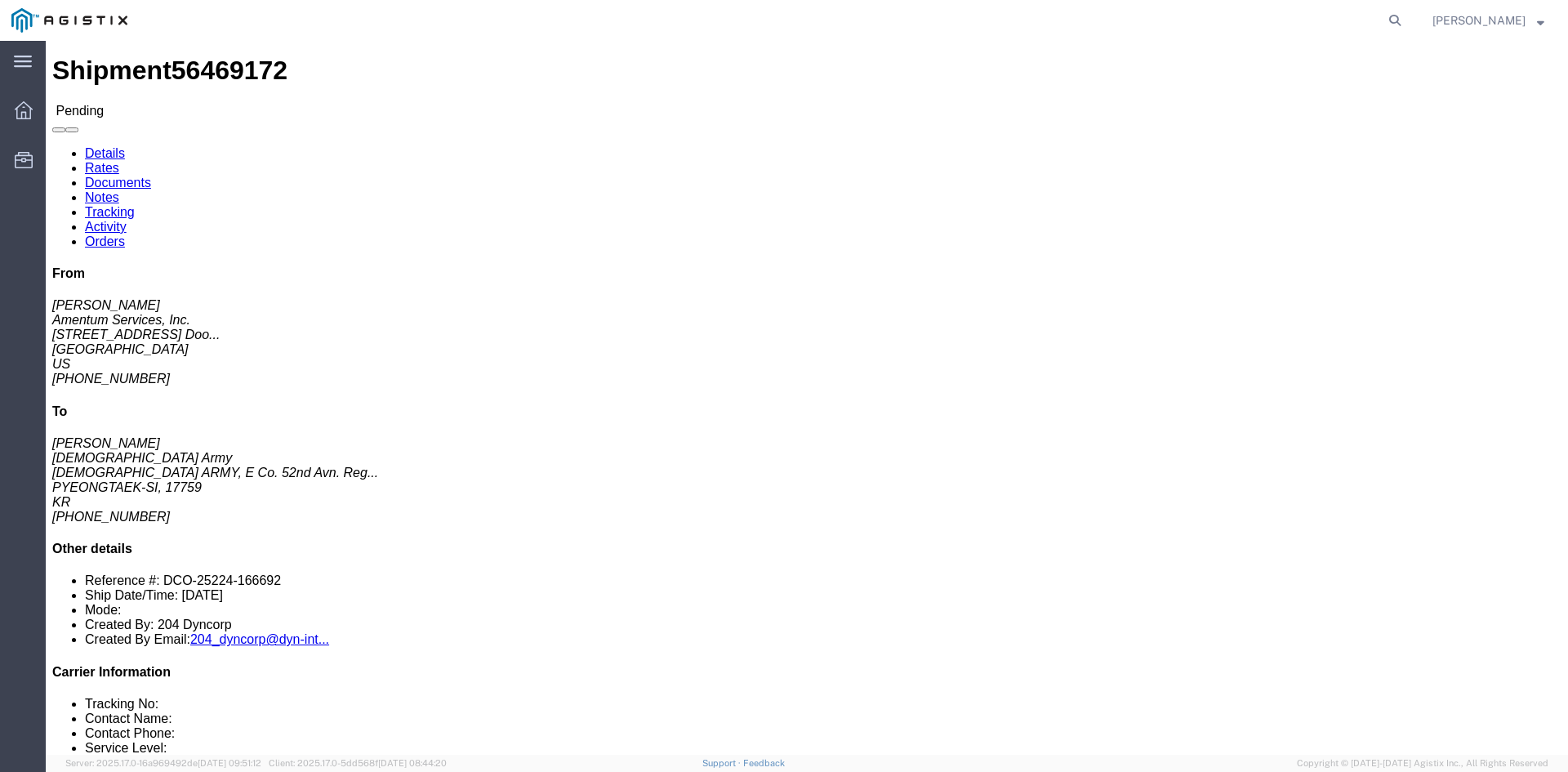
scroll to position [1, 0]
drag, startPoint x: 125, startPoint y: 58, endPoint x: 126, endPoint y: 68, distance: 10.0
click link "Rates"
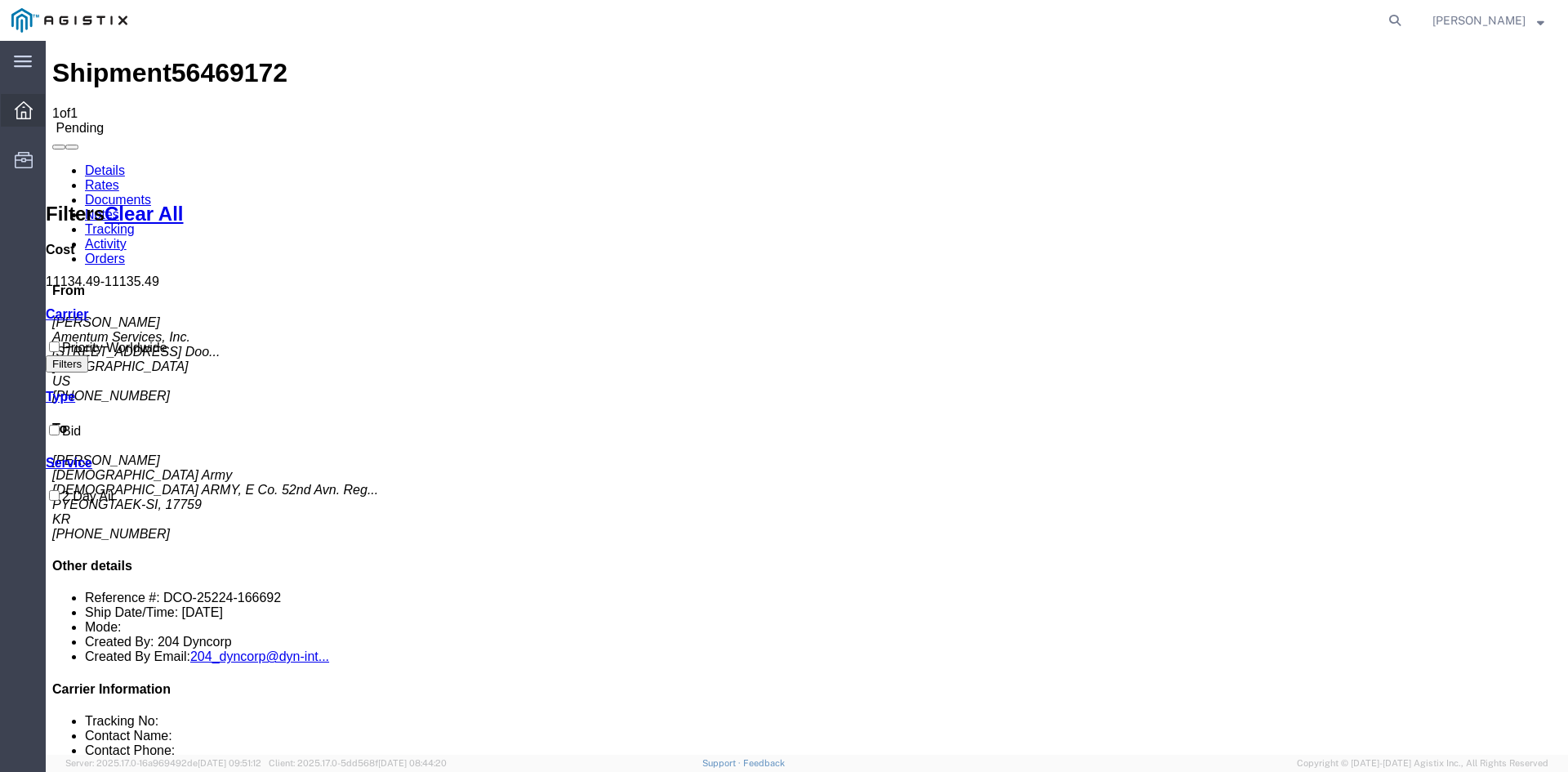
click at [28, 112] on icon at bounding box center [23, 110] width 18 height 18
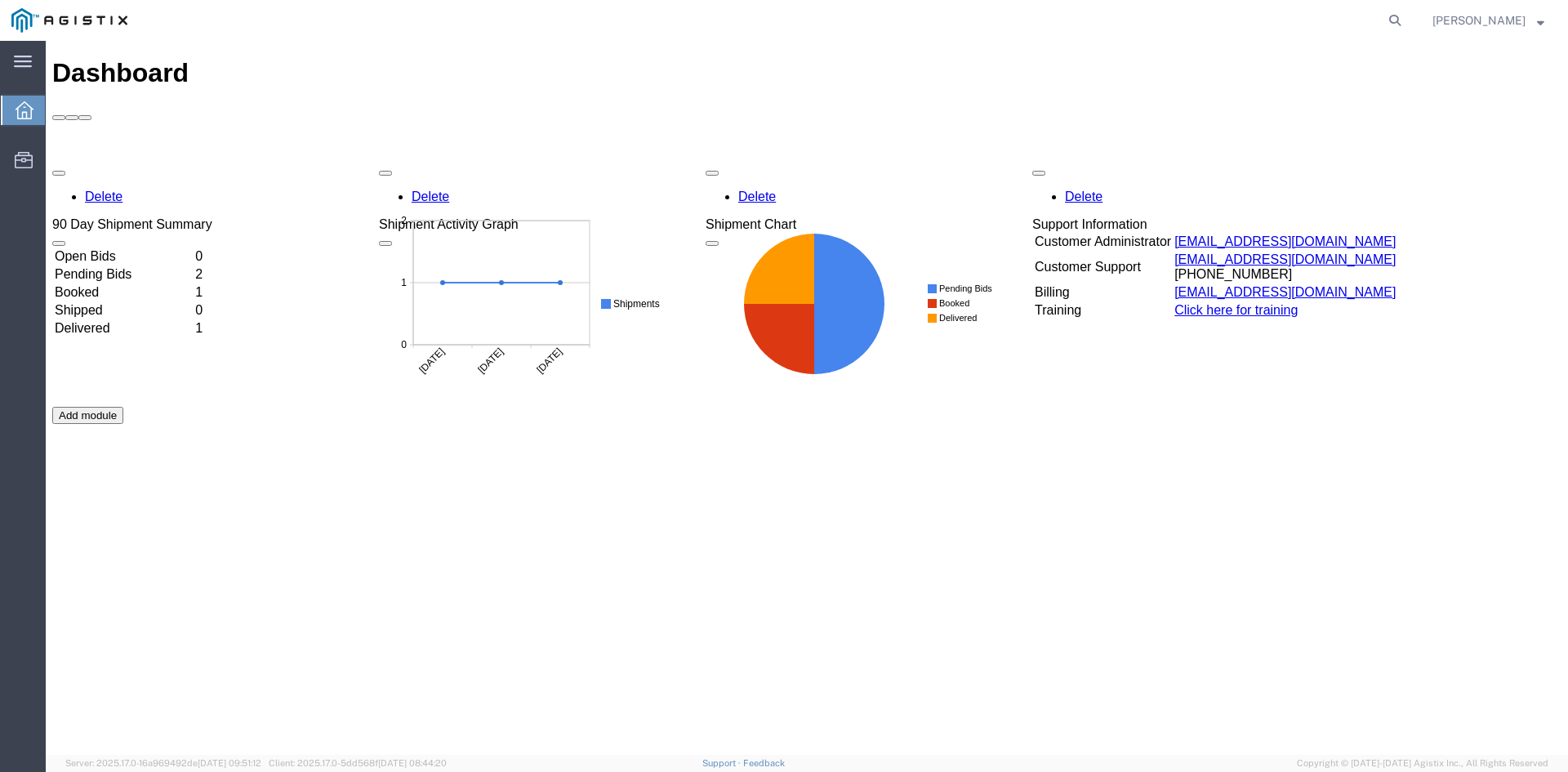
click at [121, 266] on td "Pending Bids" at bounding box center [123, 274] width 139 height 16
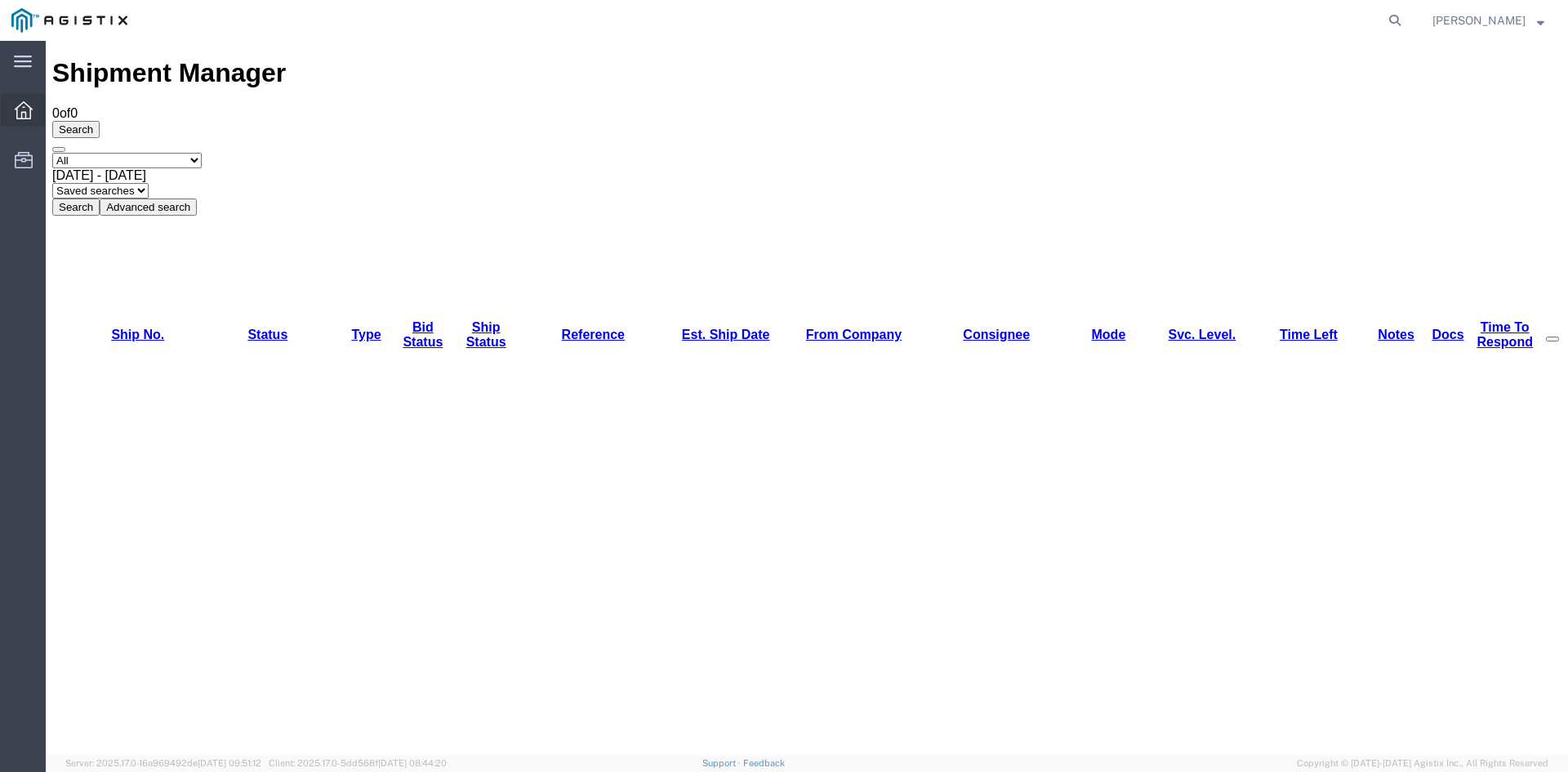
click at [30, 113] on icon at bounding box center [23, 110] width 18 height 18
